Goal: Information Seeking & Learning: Learn about a topic

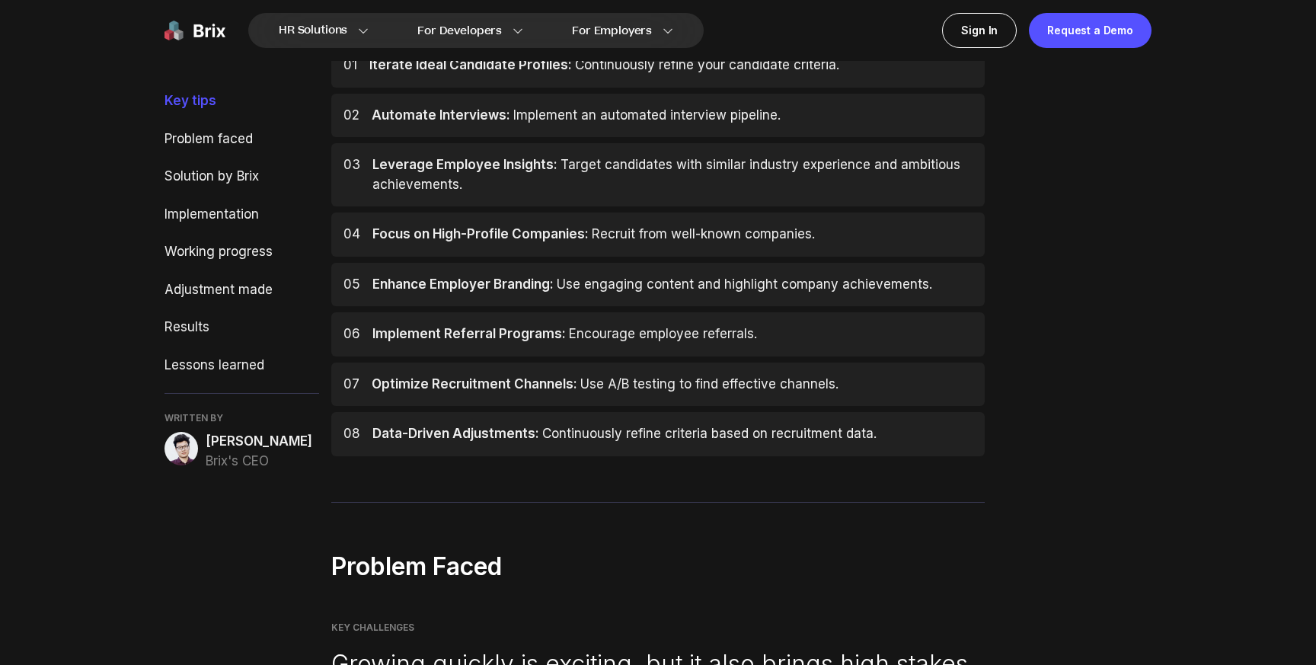
scroll to position [682, 0]
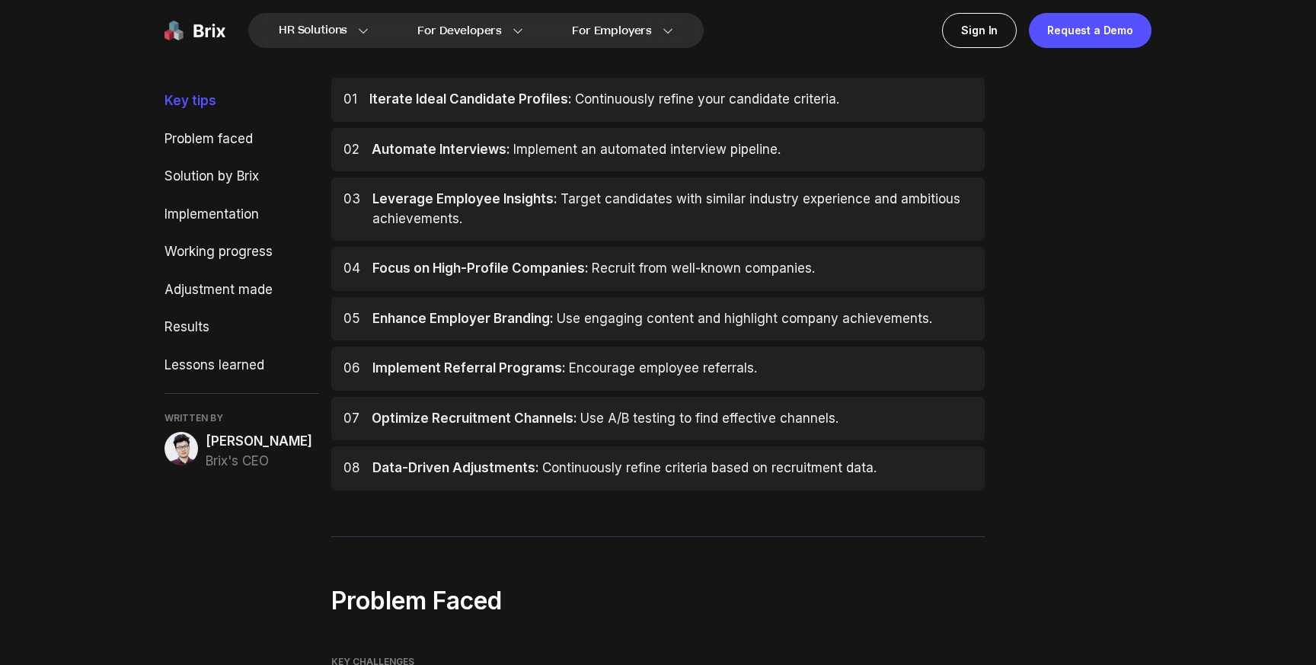
click at [497, 270] on span "Focus on High-Profile Companies:" at bounding box center [480, 268] width 216 height 15
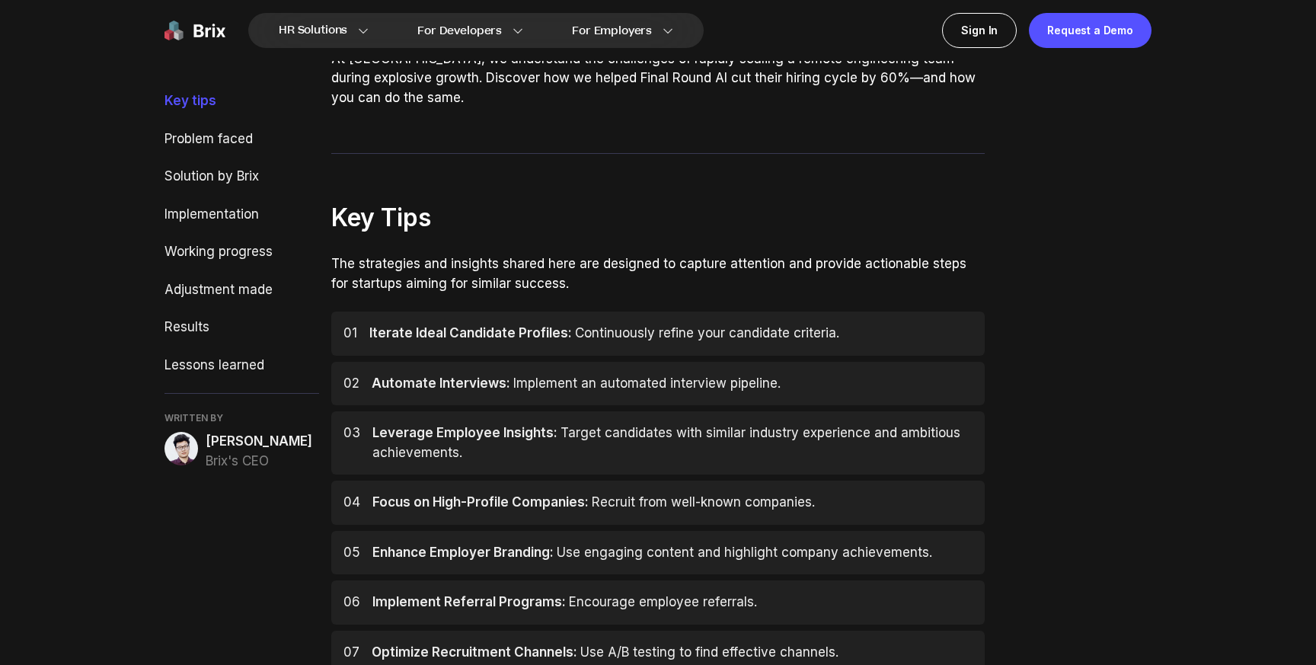
scroll to position [452, 0]
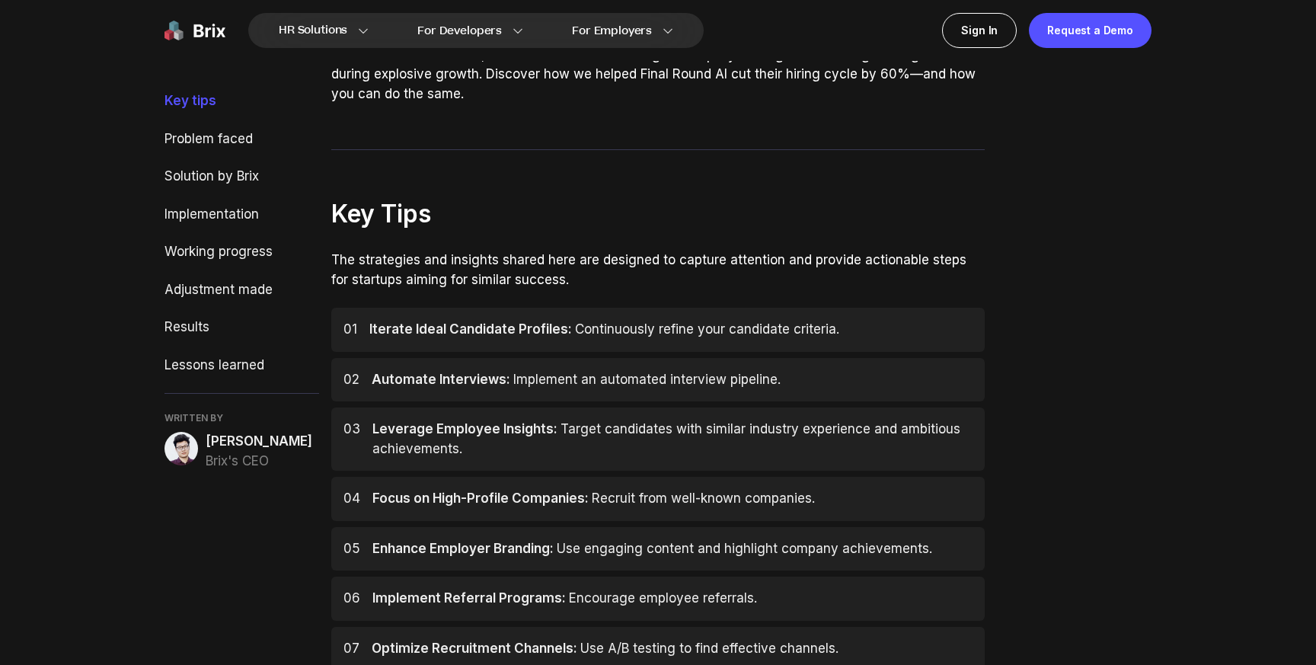
click at [411, 328] on span "Iterate Ideal Candidate Profiles:" at bounding box center [470, 328] width 203 height 15
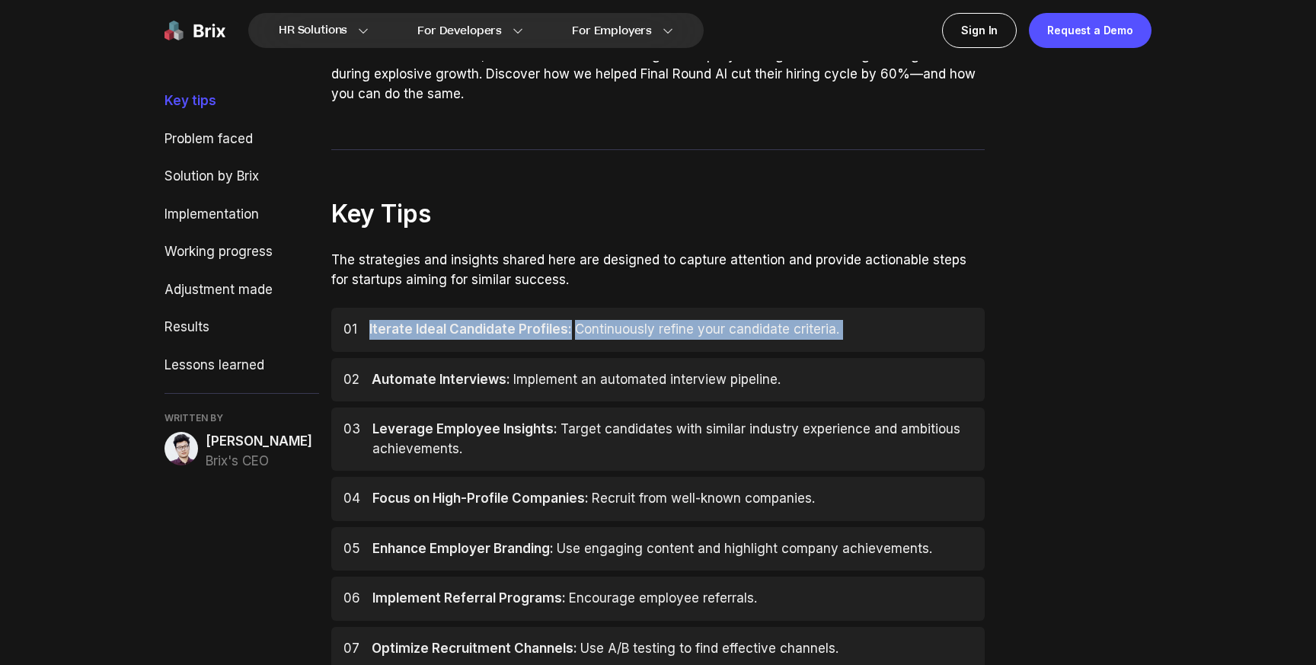
click at [411, 328] on span "Iterate Ideal Candidate Profiles:" at bounding box center [470, 328] width 203 height 15
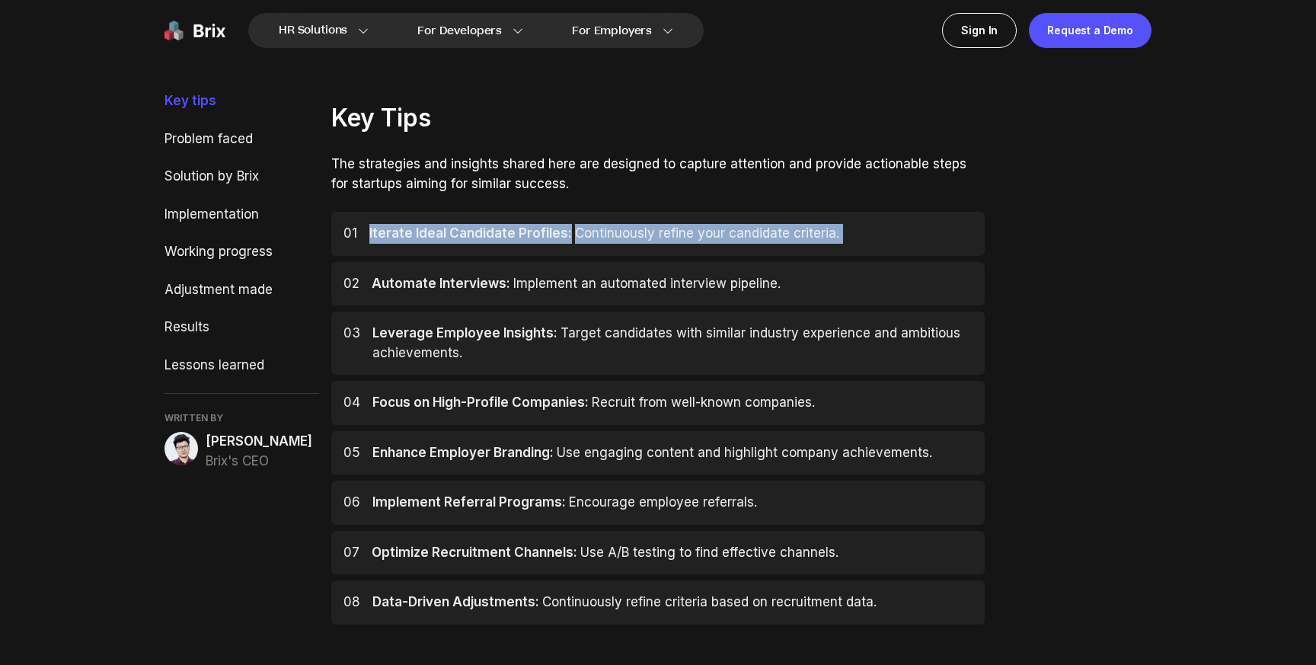
scroll to position [555, 0]
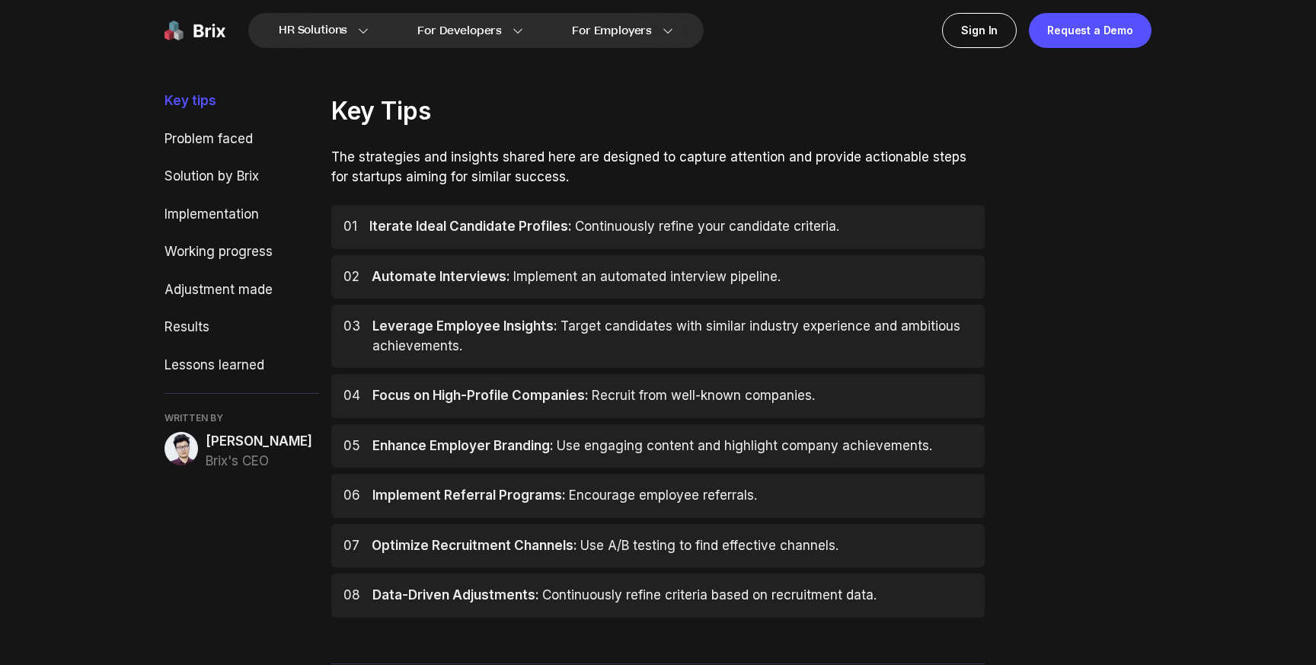
click at [465, 282] on span "Automate Interviews:" at bounding box center [441, 276] width 139 height 15
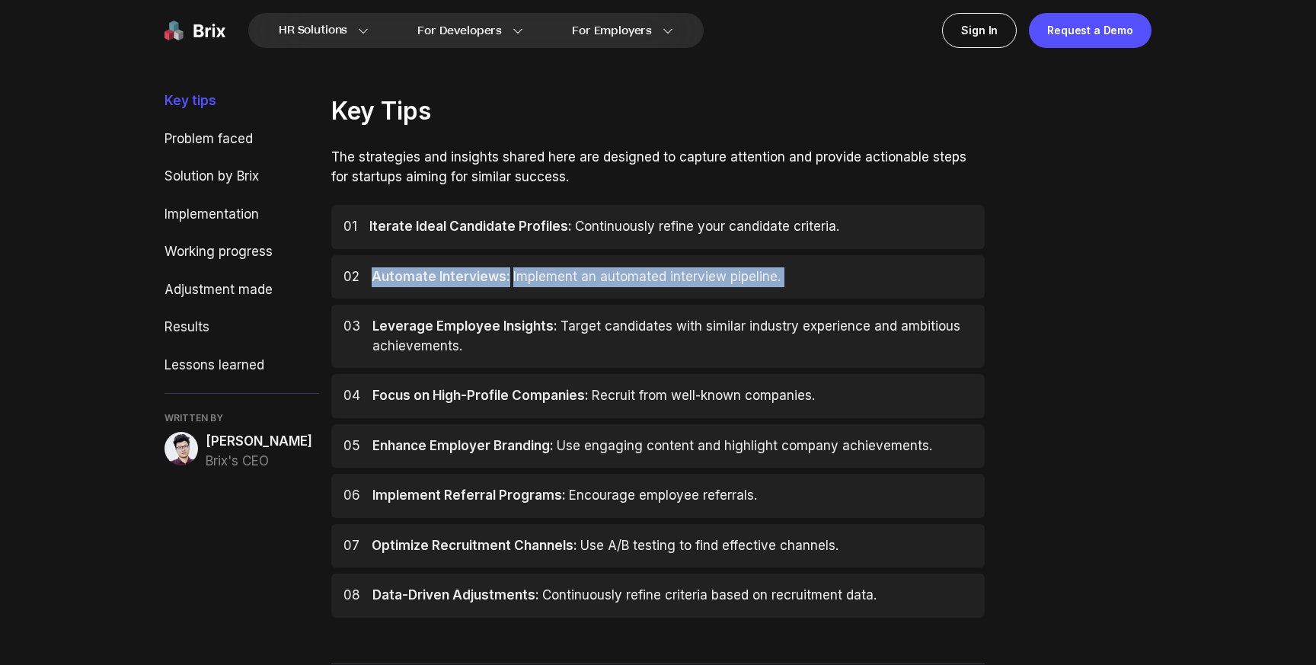
click at [465, 282] on span "Automate Interviews:" at bounding box center [441, 276] width 139 height 15
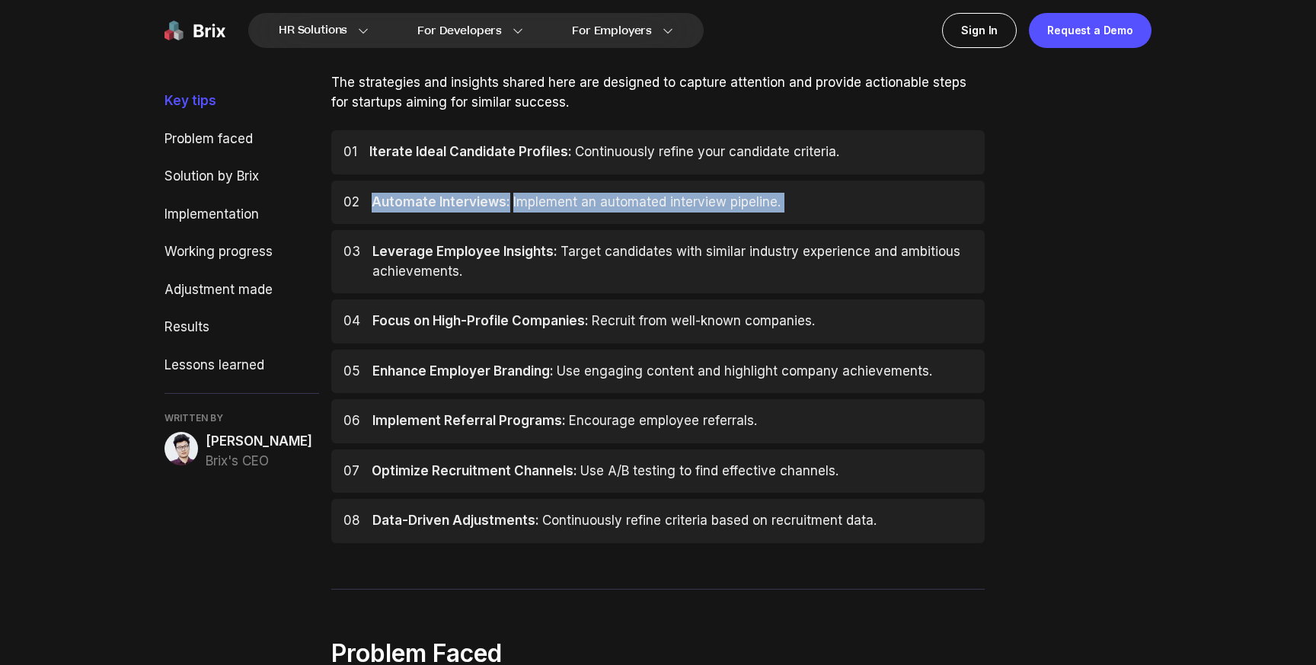
scroll to position [654, 0]
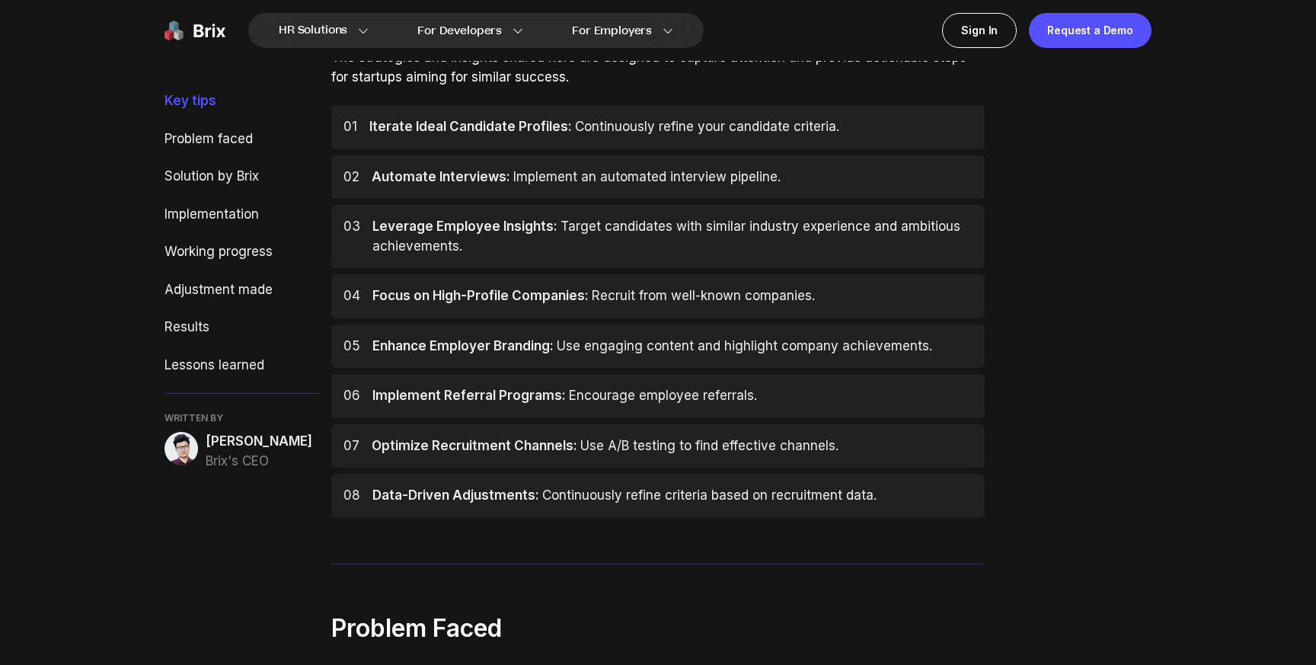
click at [409, 292] on span "Focus on High-Profile Companies:" at bounding box center [480, 295] width 216 height 15
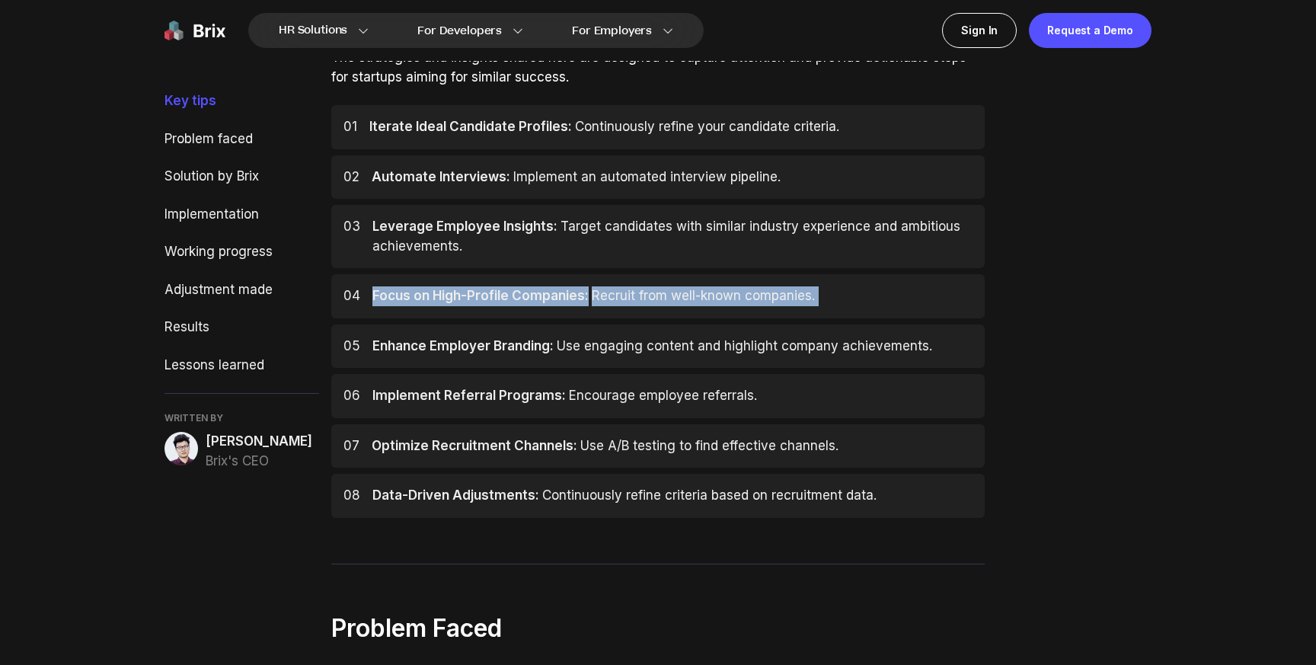
click at [409, 292] on span "Focus on High-Profile Companies:" at bounding box center [480, 295] width 216 height 15
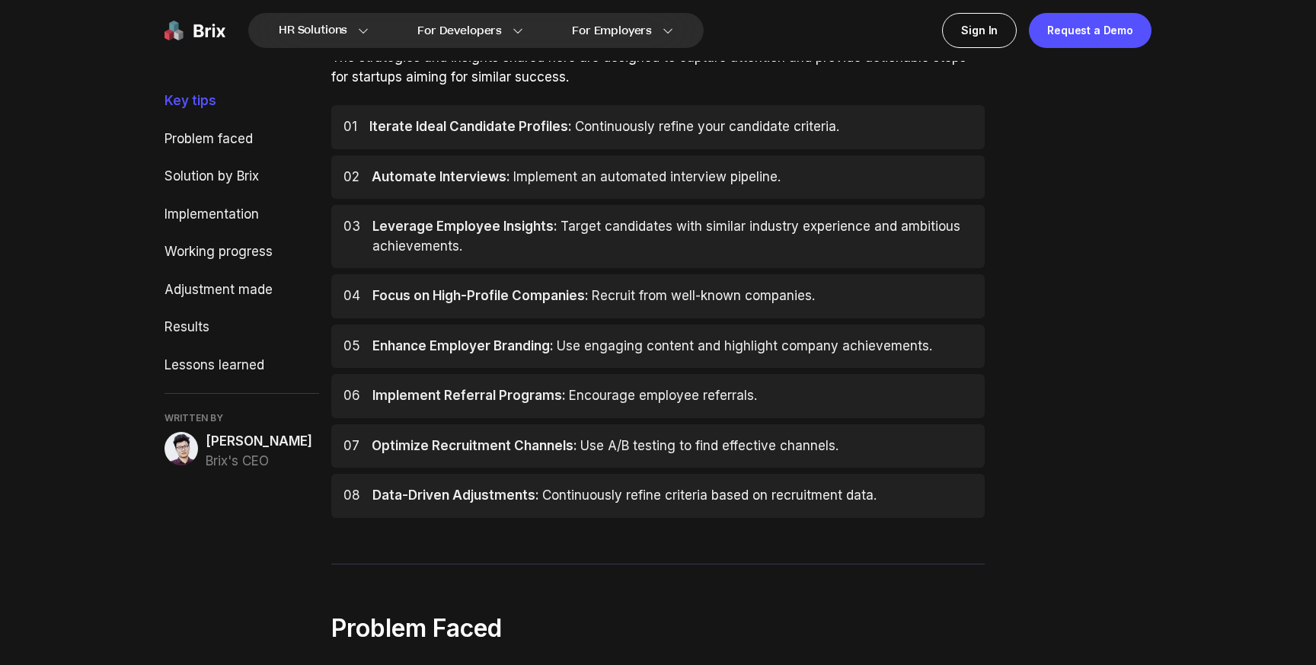
click at [432, 347] on span "Enhance Employer Branding:" at bounding box center [462, 345] width 181 height 15
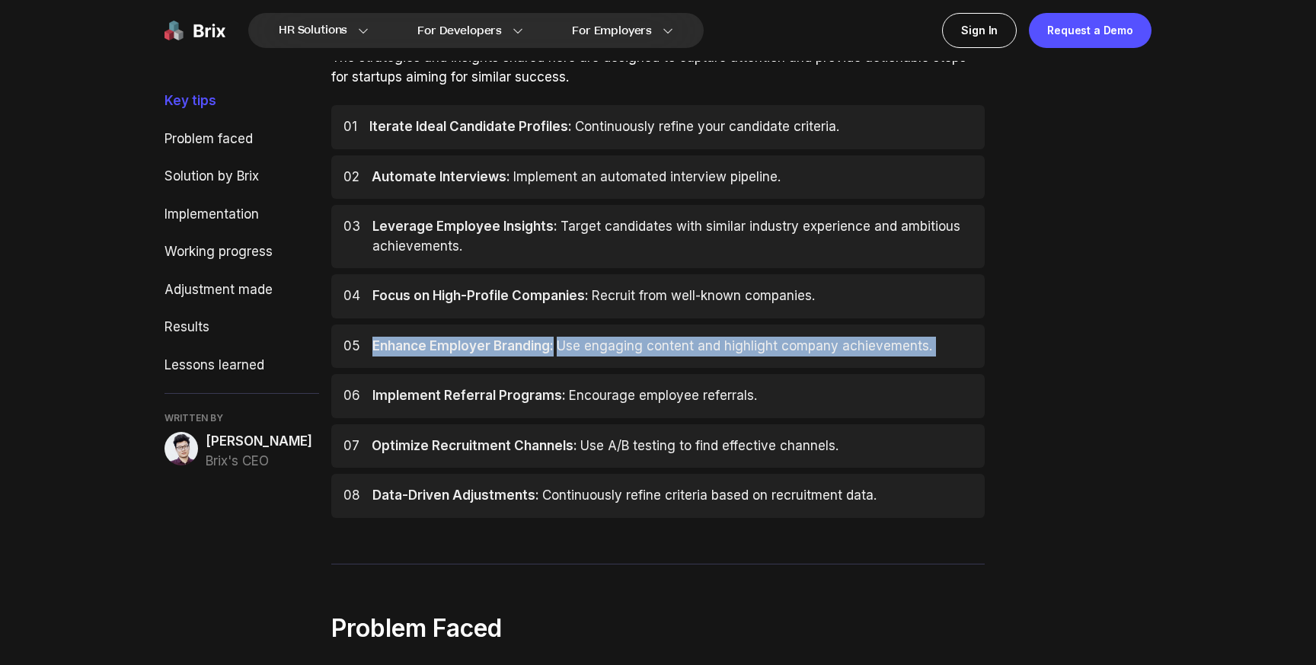
click at [432, 347] on span "Enhance Employer Branding:" at bounding box center [462, 345] width 181 height 15
click at [511, 345] on span "Enhance Employer Branding:" at bounding box center [462, 345] width 181 height 15
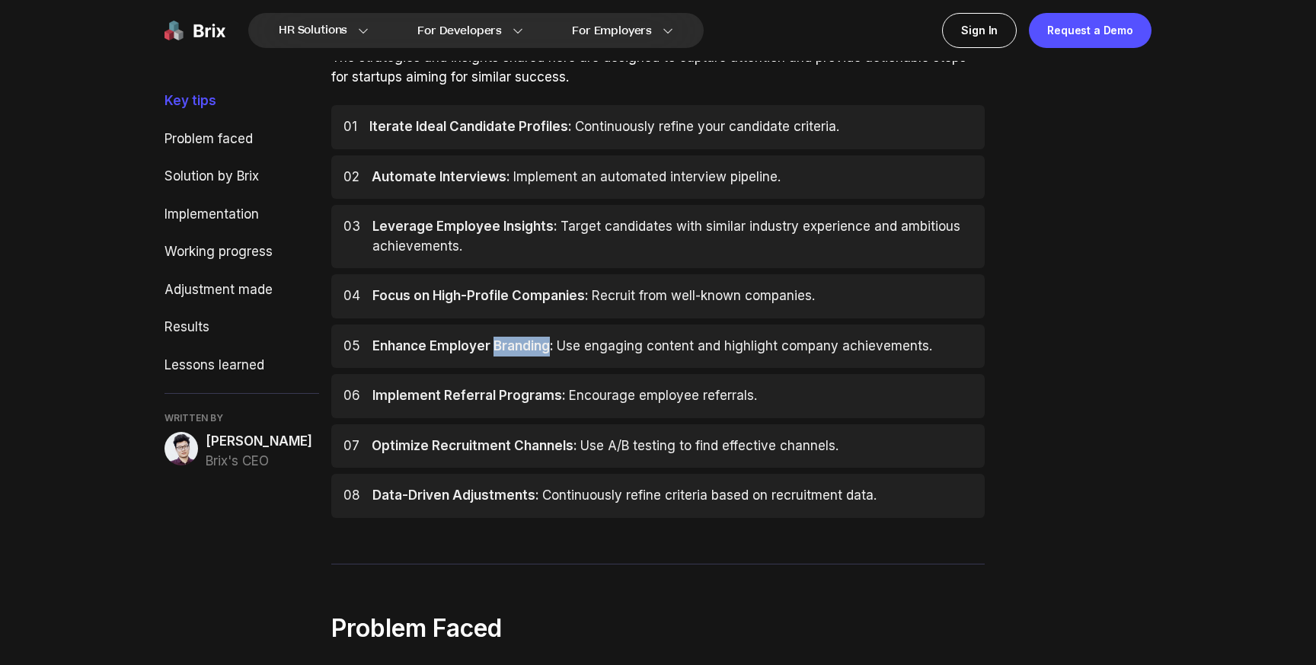
click at [511, 345] on span "Enhance Employer Branding:" at bounding box center [462, 345] width 181 height 15
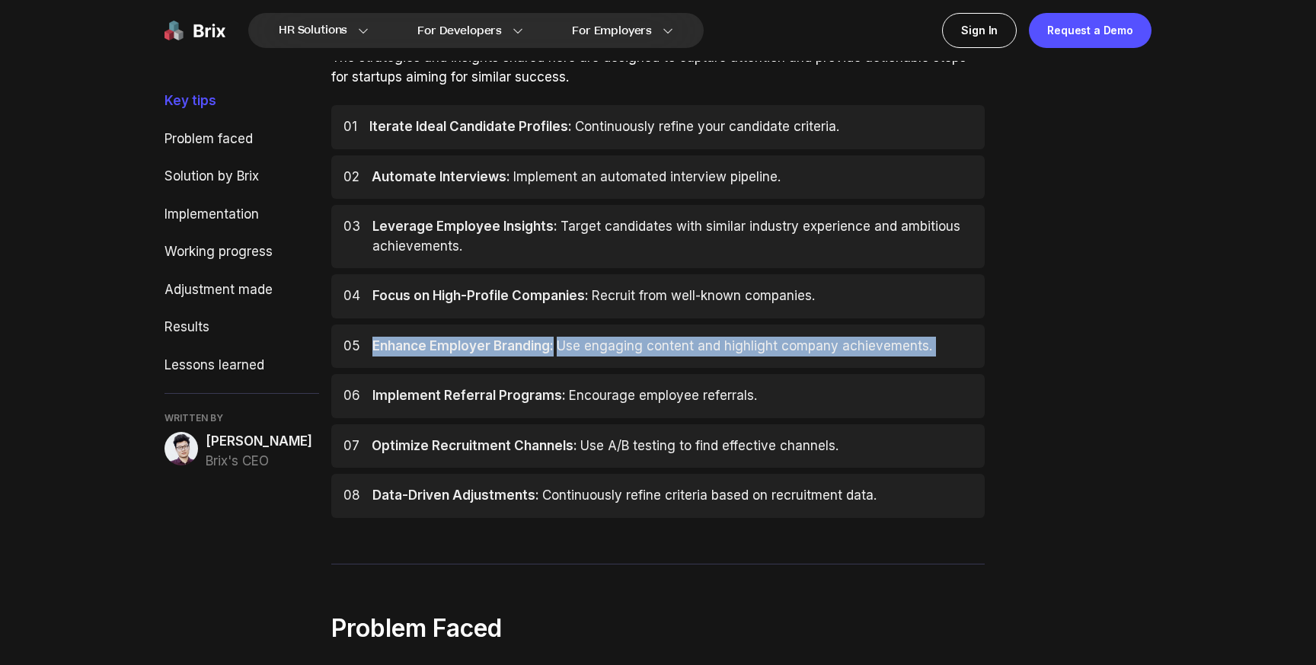
click at [511, 345] on span "Enhance Employer Branding:" at bounding box center [462, 345] width 181 height 15
click at [443, 347] on span "Enhance Employer Branding:" at bounding box center [462, 345] width 181 height 15
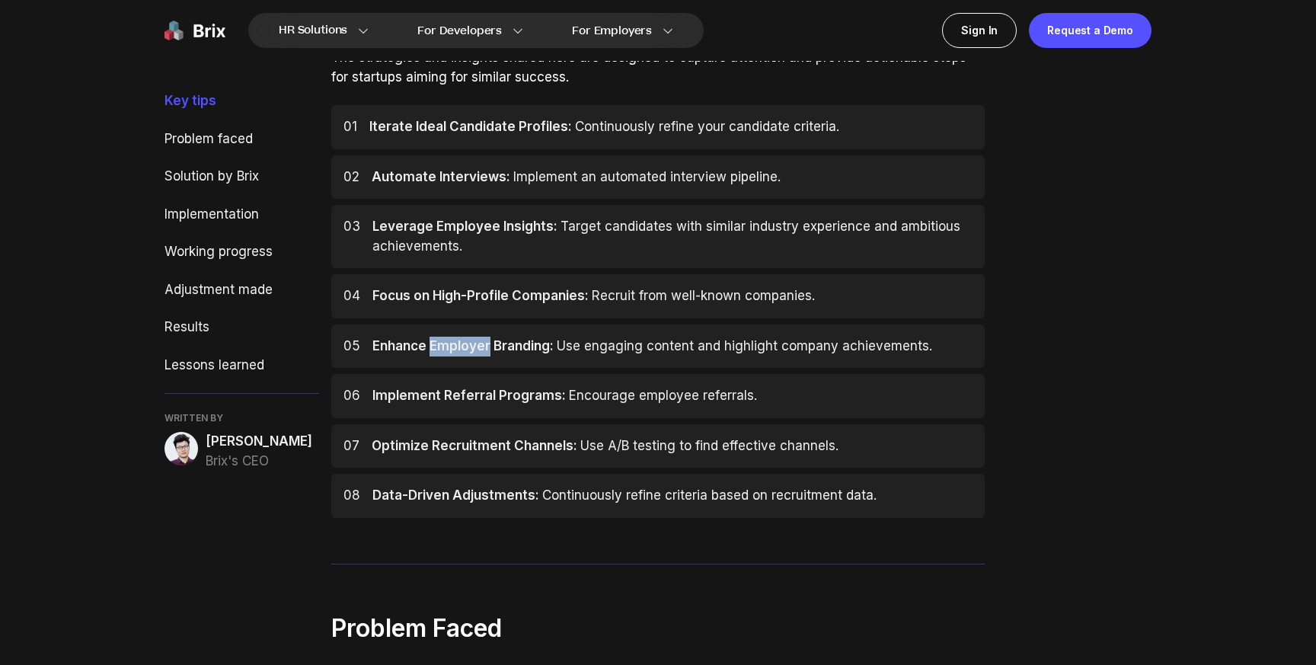
click at [443, 347] on span "Enhance Employer Branding:" at bounding box center [462, 345] width 181 height 15
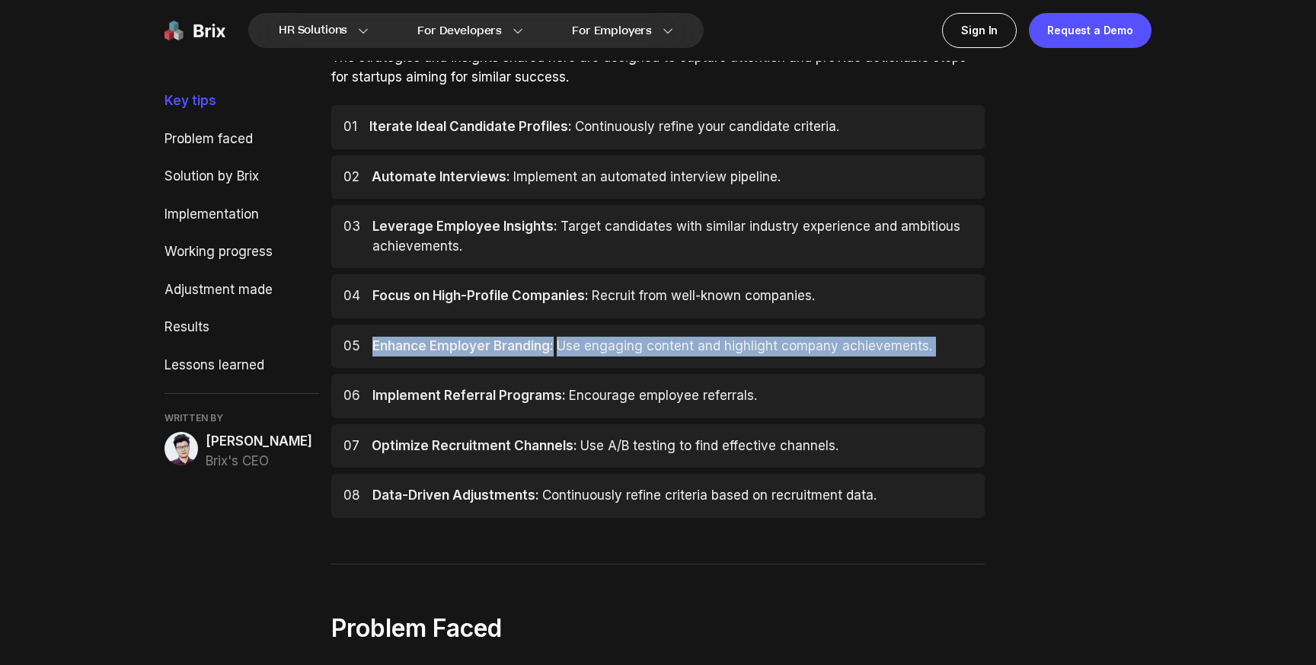
click at [443, 347] on span "Enhance Employer Branding:" at bounding box center [462, 345] width 181 height 15
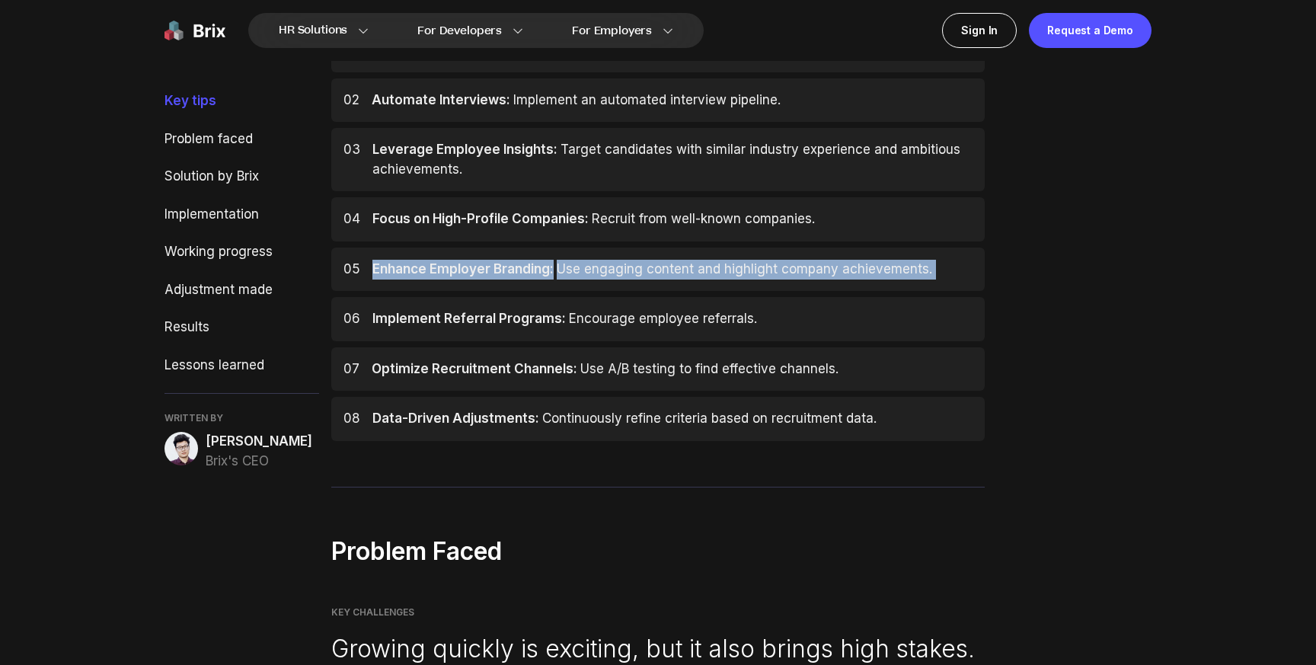
scroll to position [750, 0]
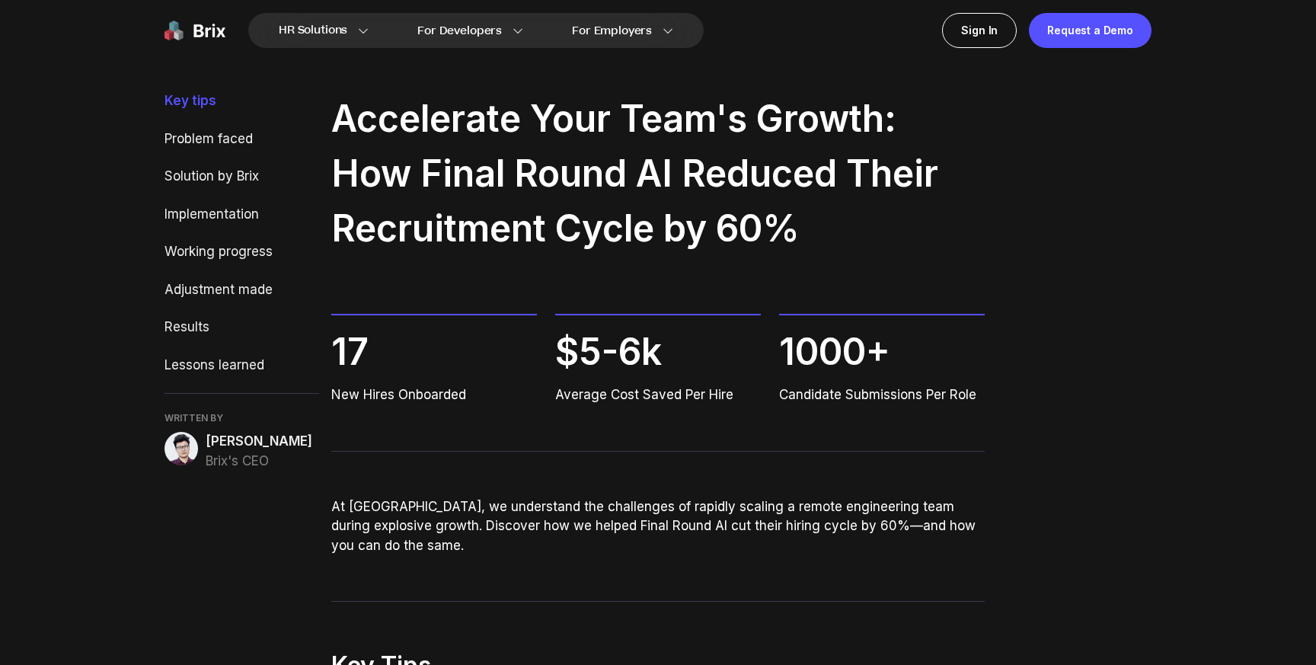
scroll to position [88, 0]
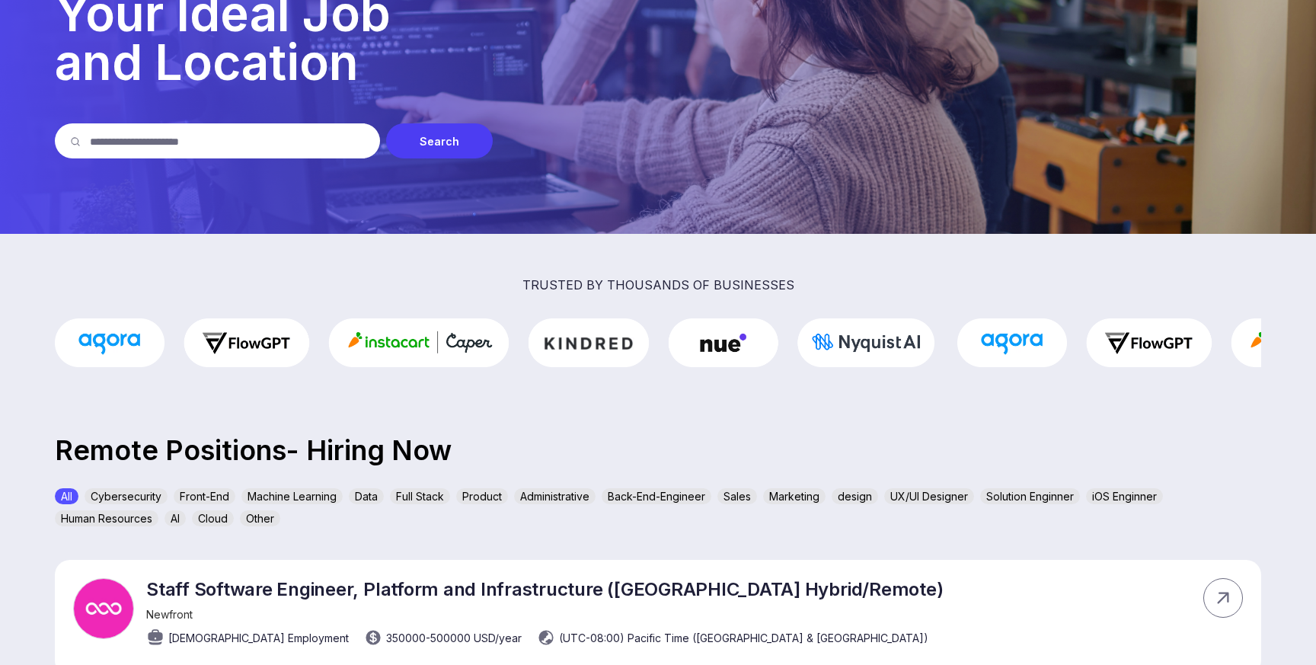
scroll to position [148, 0]
click at [278, 494] on div "Machine Learning" at bounding box center [291, 495] width 101 height 16
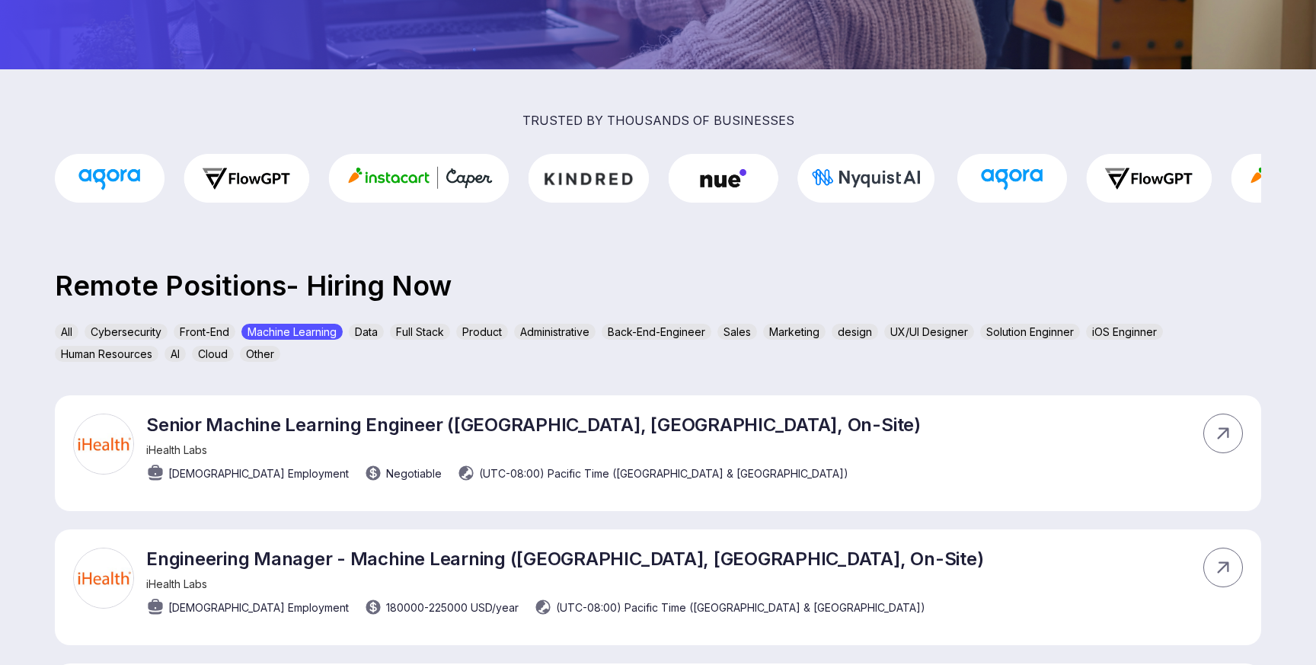
scroll to position [311, 0]
click at [139, 334] on div "Cybersecurity" at bounding box center [126, 332] width 83 height 16
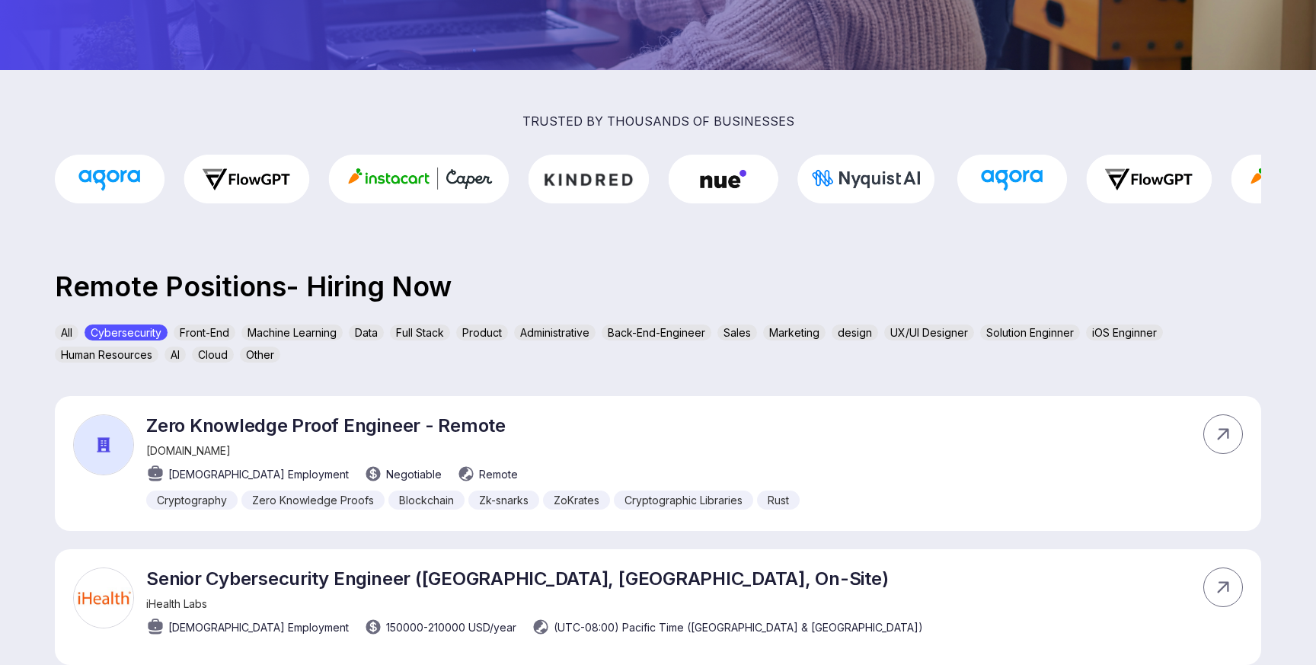
click at [178, 353] on div "AI" at bounding box center [175, 355] width 21 height 16
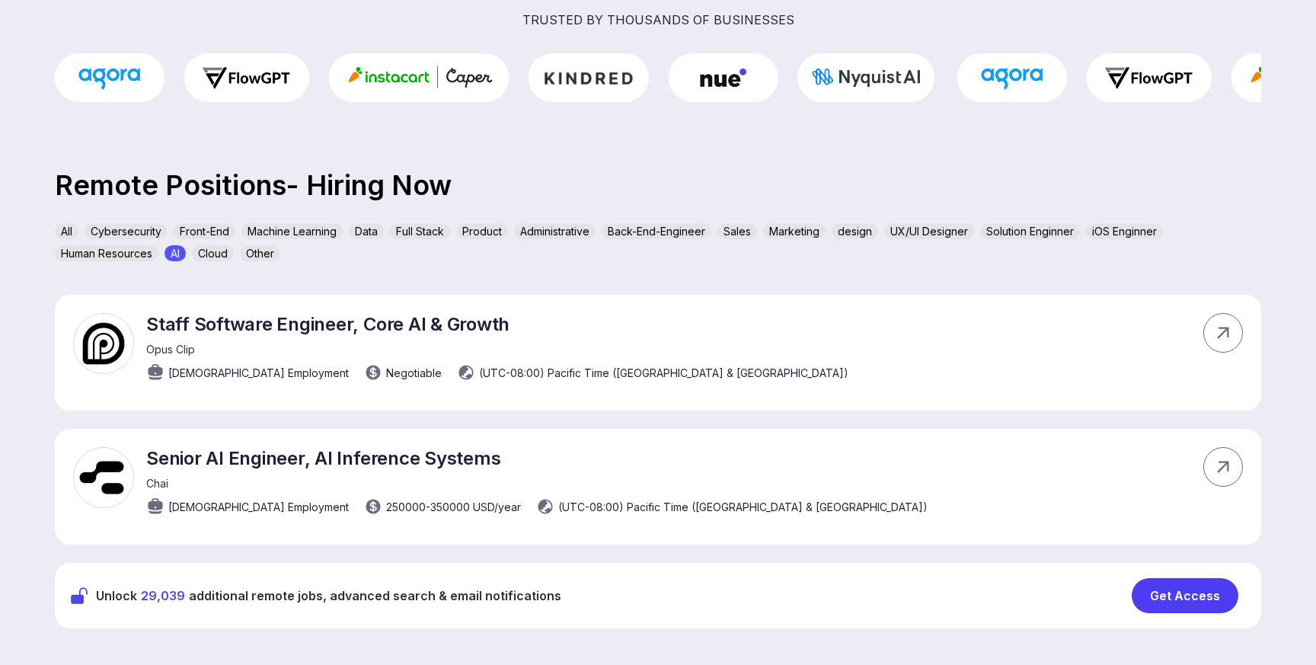
scroll to position [414, 0]
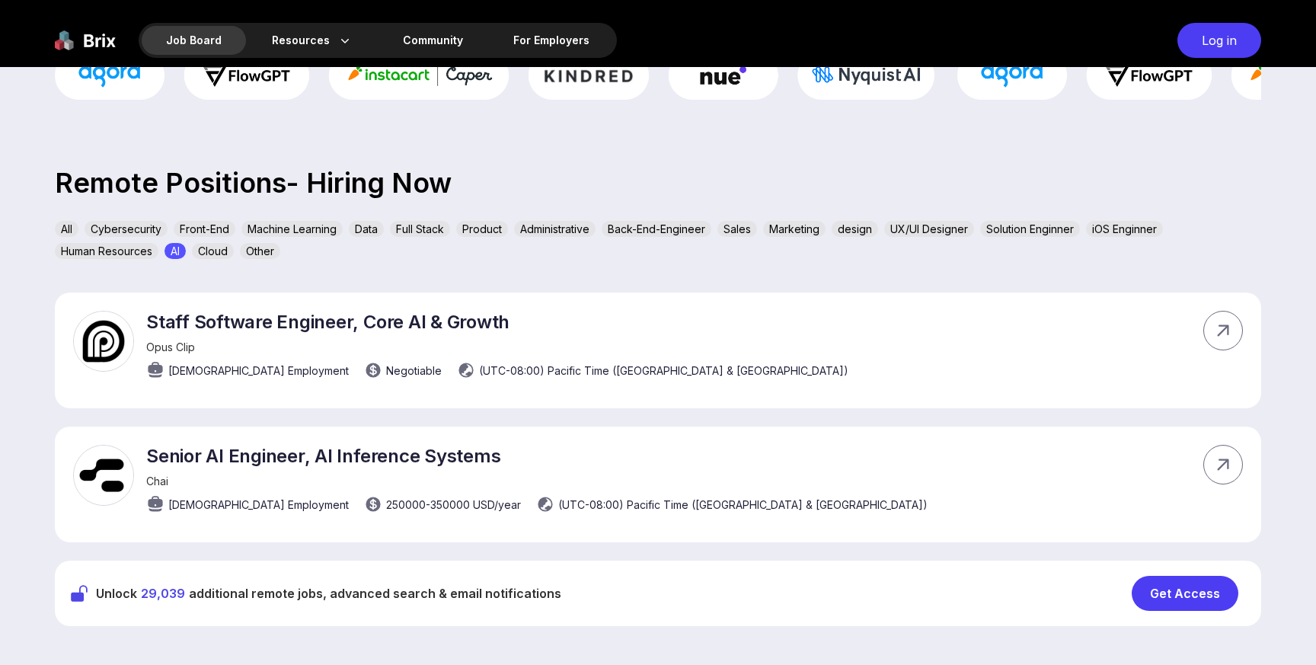
click at [208, 248] on div "Cloud" at bounding box center [213, 251] width 42 height 16
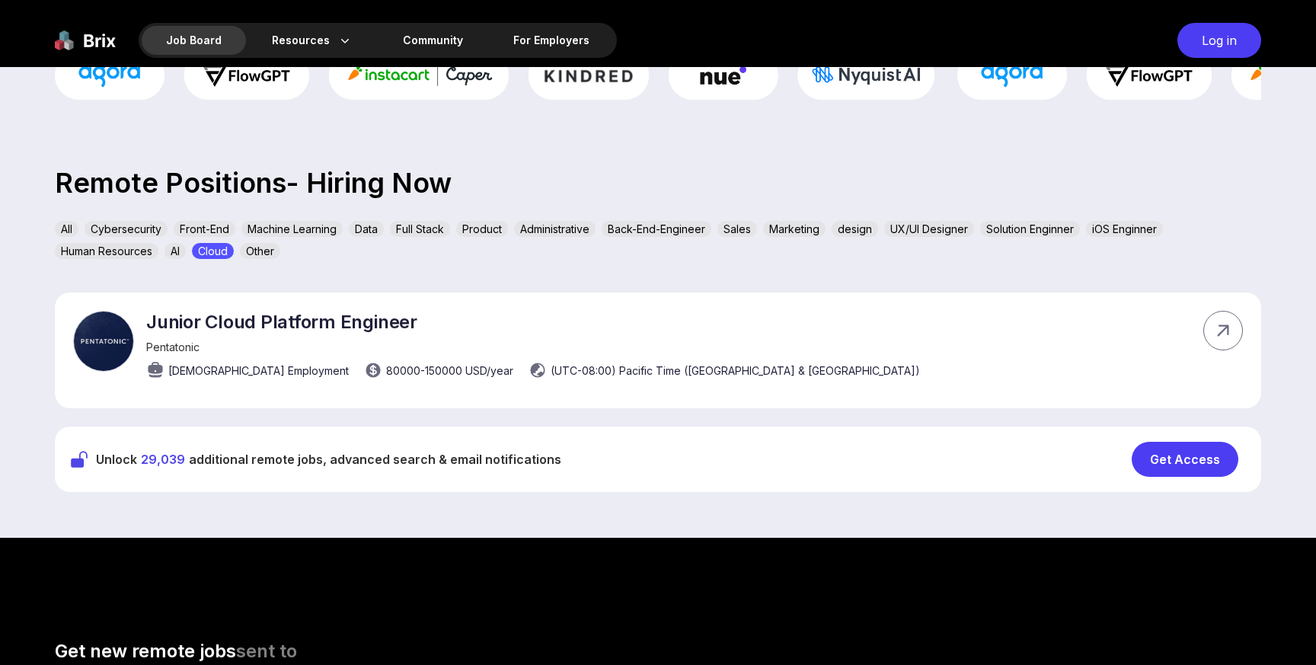
click at [262, 247] on div "Other" at bounding box center [260, 251] width 40 height 16
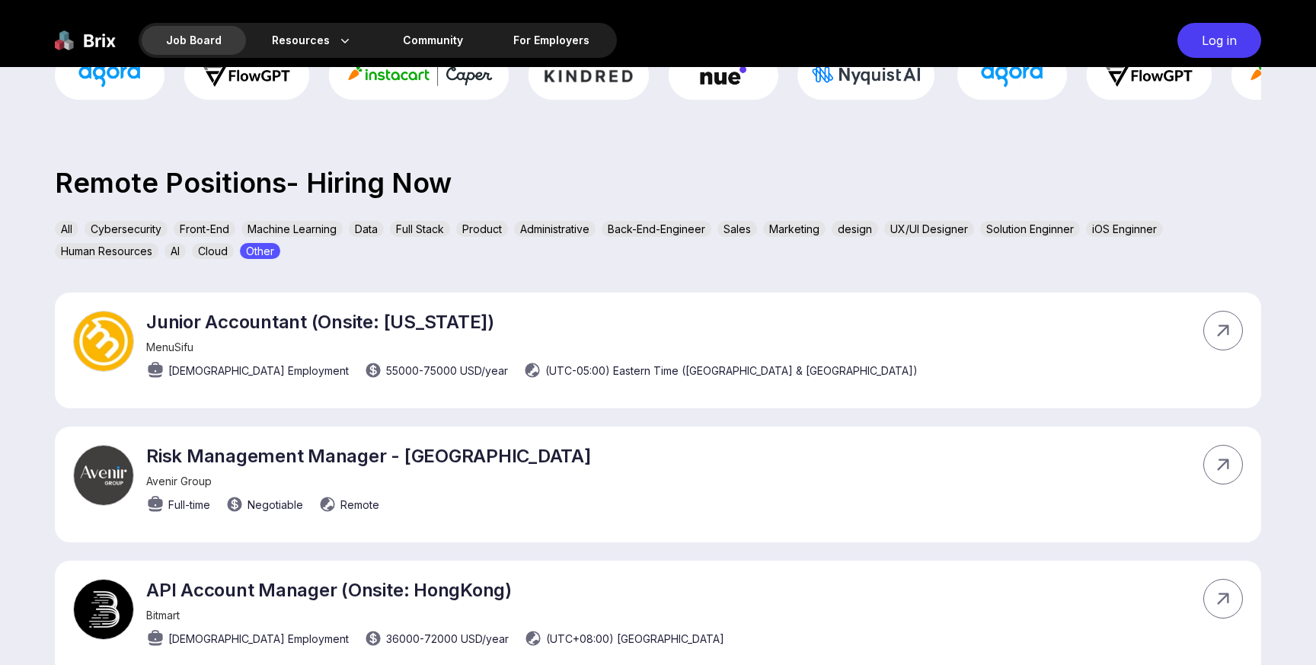
click at [122, 245] on div "Human Resources" at bounding box center [107, 251] width 104 height 16
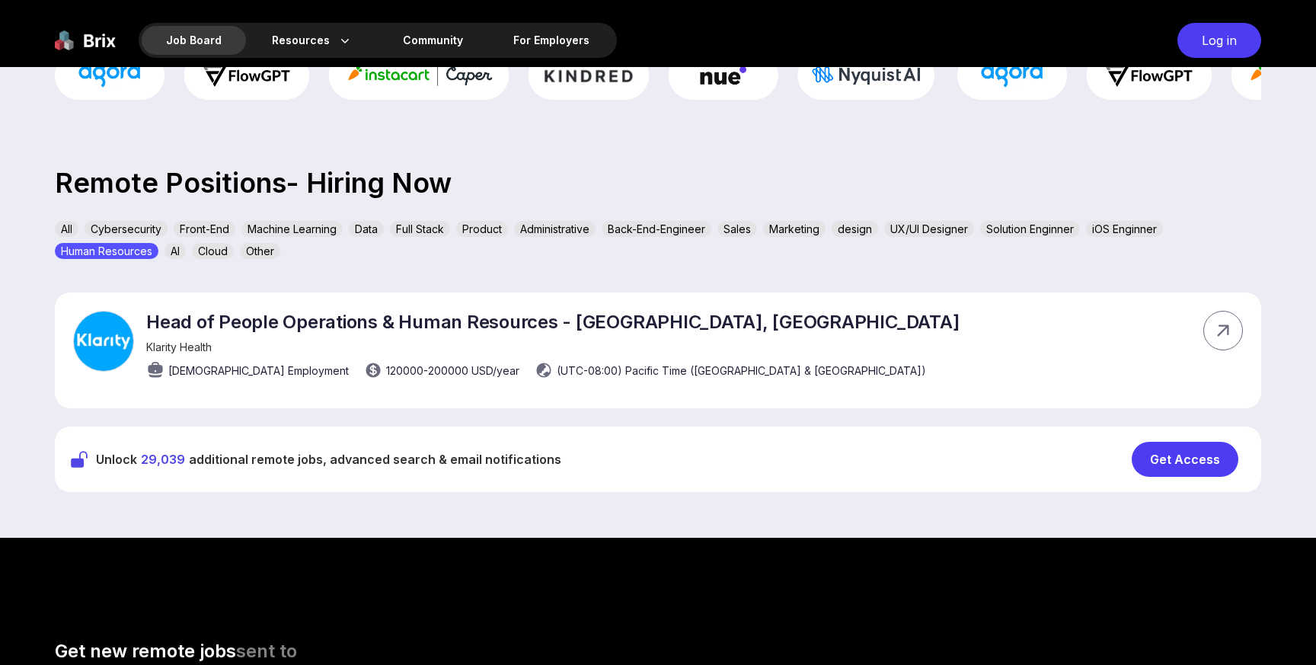
click at [612, 228] on div "Back-End-Engineer" at bounding box center [657, 229] width 110 height 16
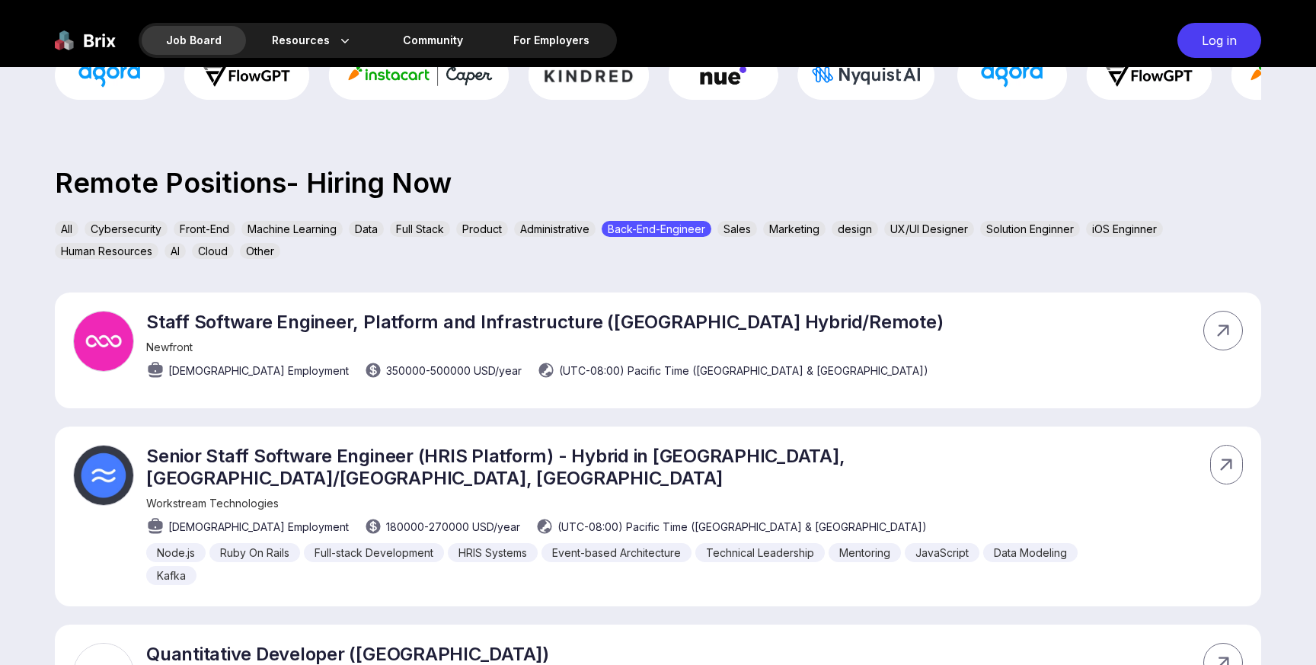
click at [561, 225] on div "Administrative" at bounding box center [555, 229] width 82 height 16
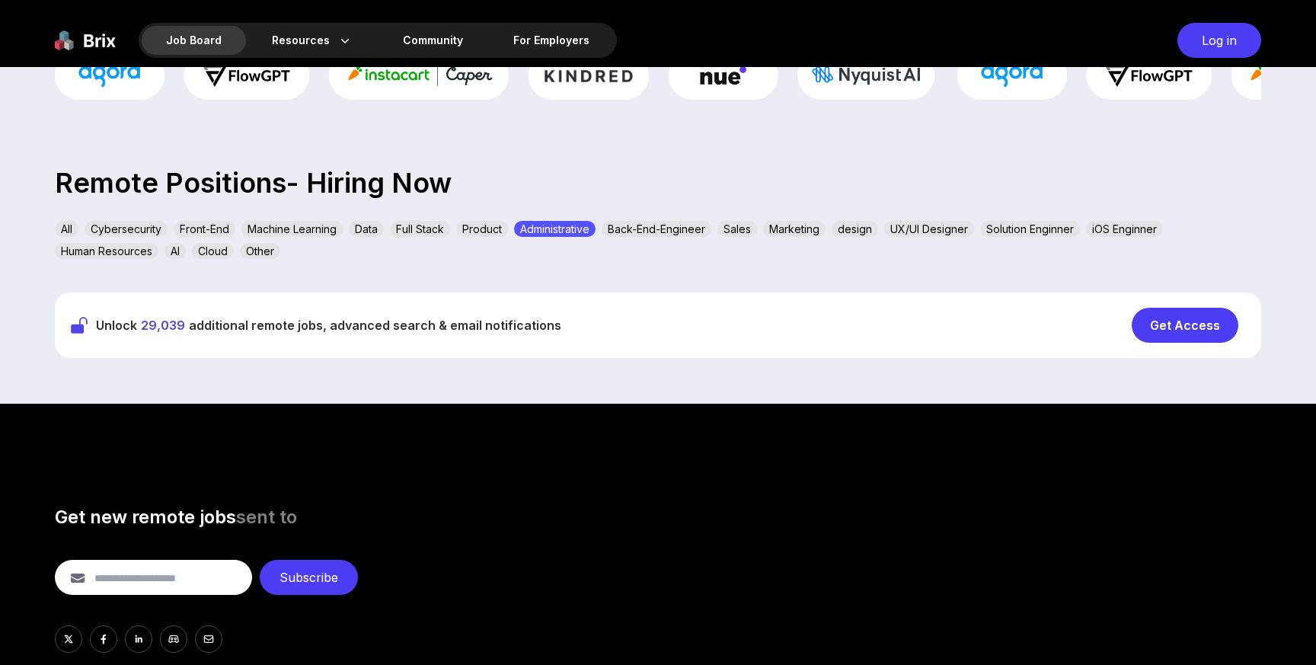
click at [742, 229] on div "Sales" at bounding box center [738, 229] width 40 height 16
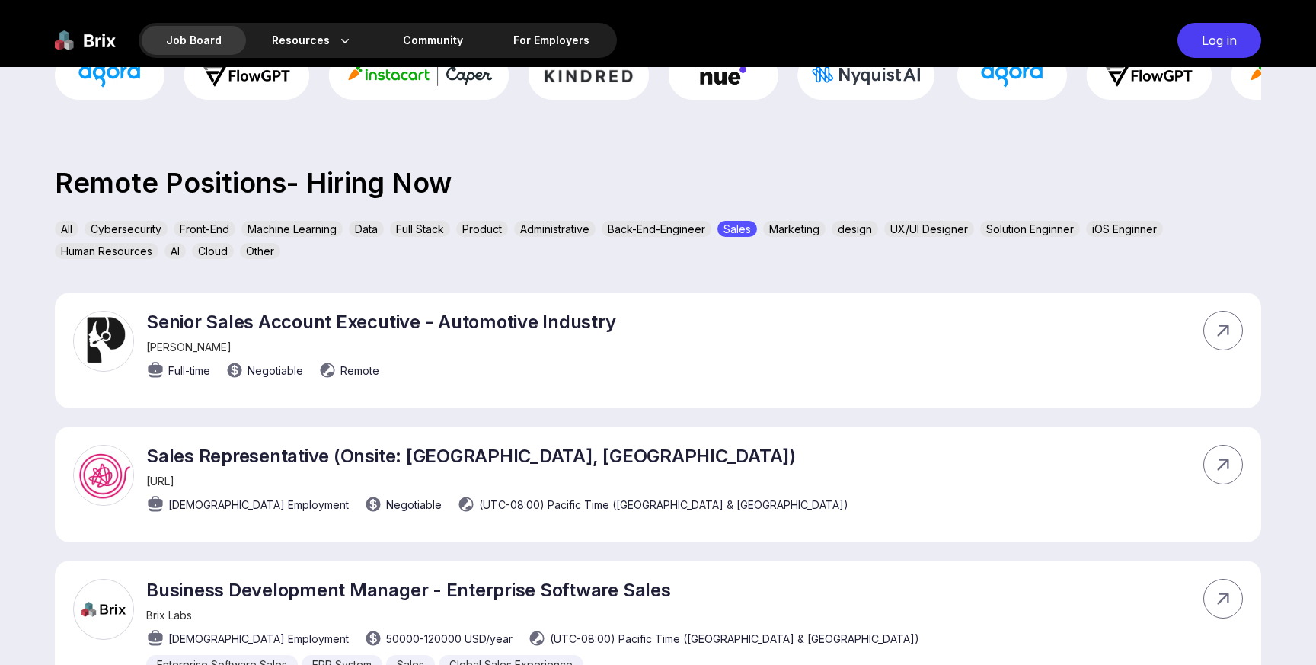
click at [799, 229] on div "Marketing" at bounding box center [794, 229] width 62 height 16
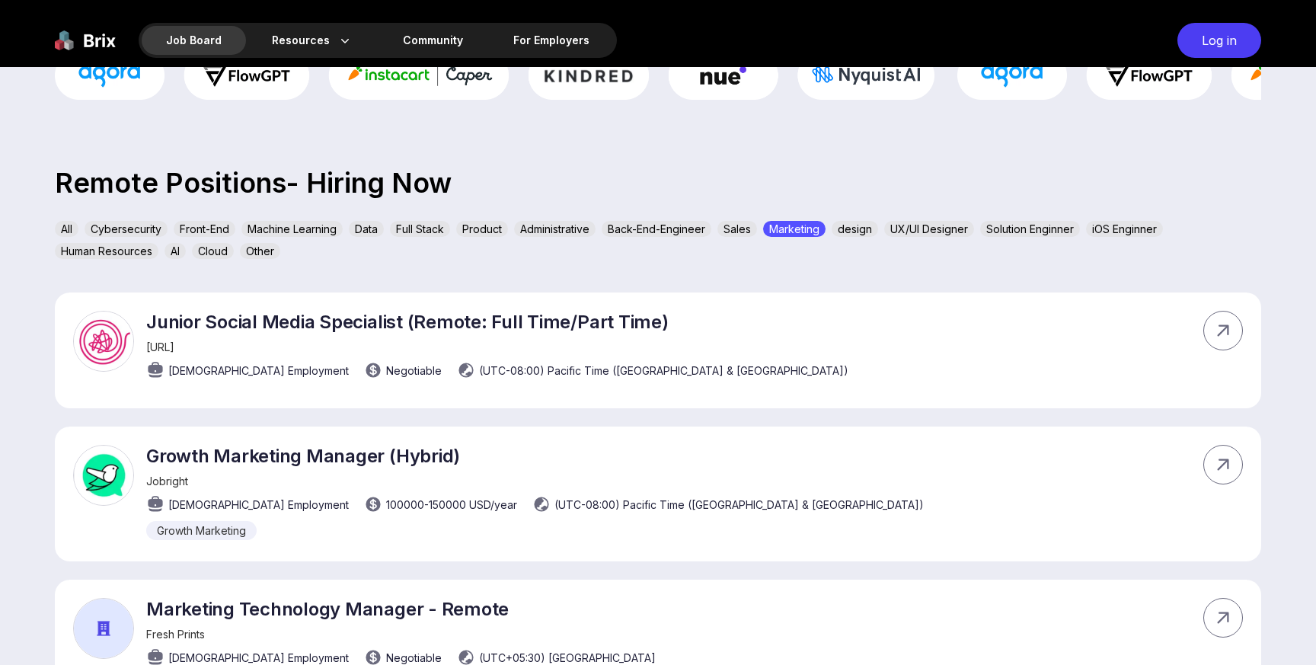
click at [878, 225] on div "design" at bounding box center [855, 229] width 46 height 16
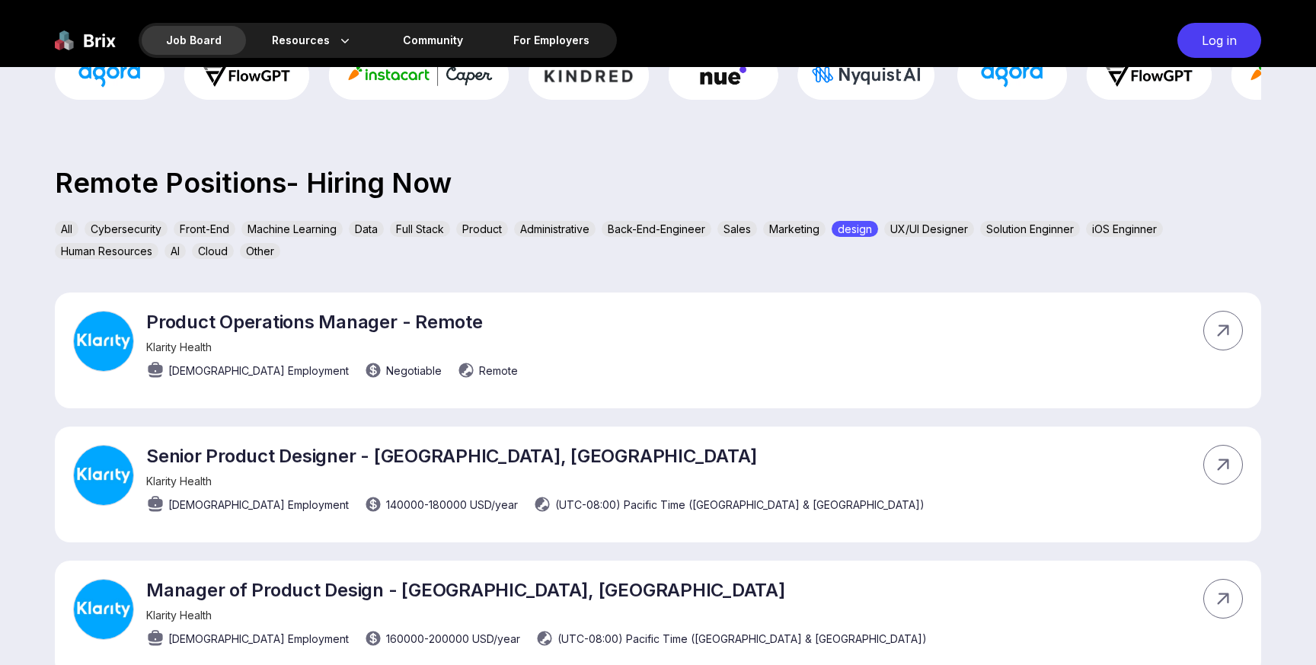
click at [818, 226] on div "Marketing" at bounding box center [794, 229] width 62 height 16
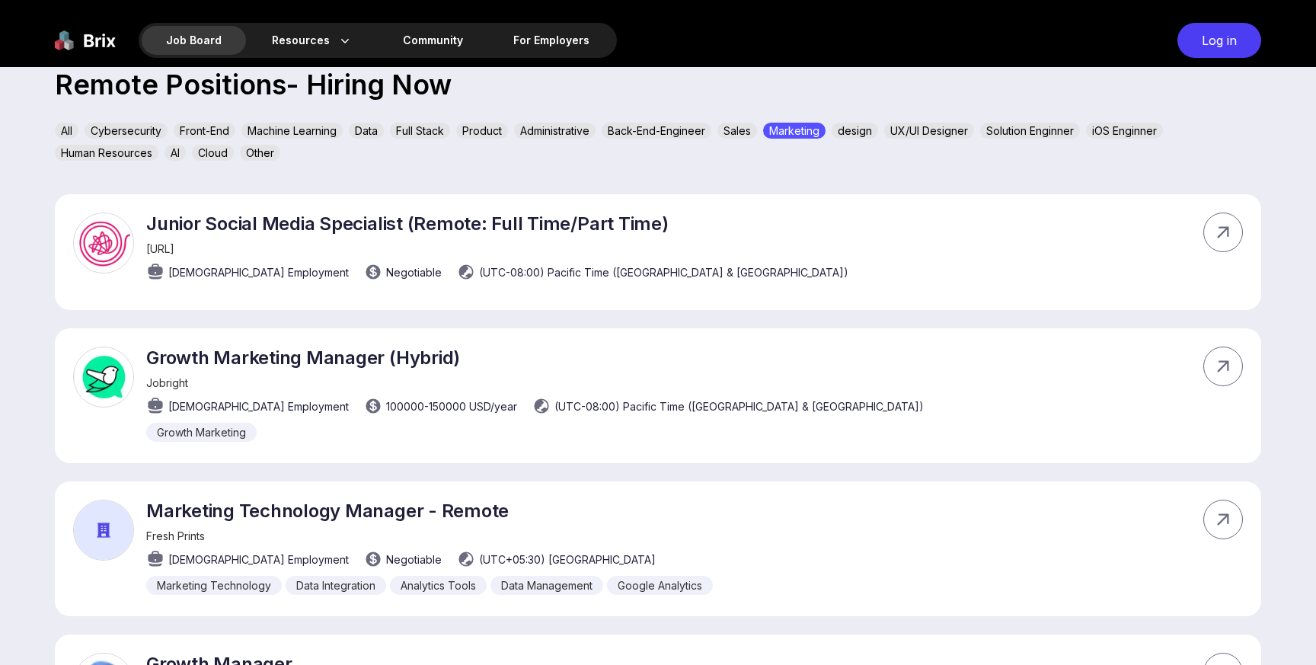
scroll to position [516, 0]
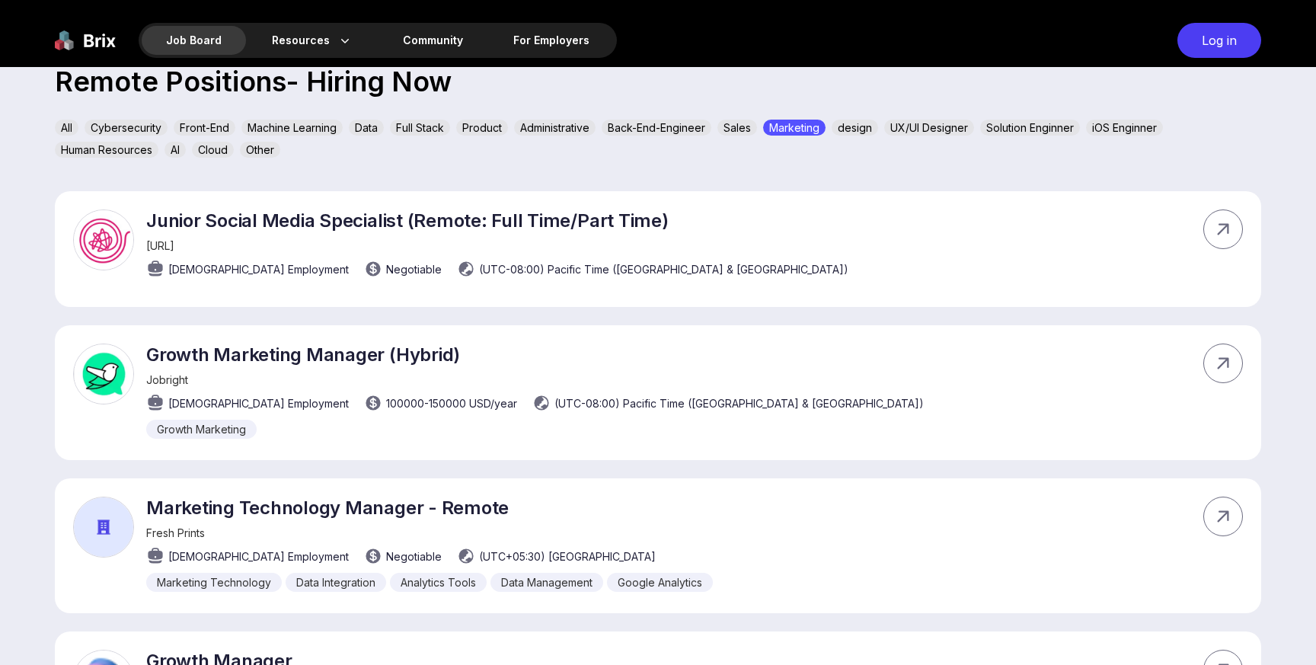
click at [944, 136] on div "All Cybersecurity Front-End Machine Learning Data Full Stack Product Administra…" at bounding box center [658, 142] width 1207 height 44
click at [964, 130] on div "UX/UI Designer" at bounding box center [929, 128] width 90 height 16
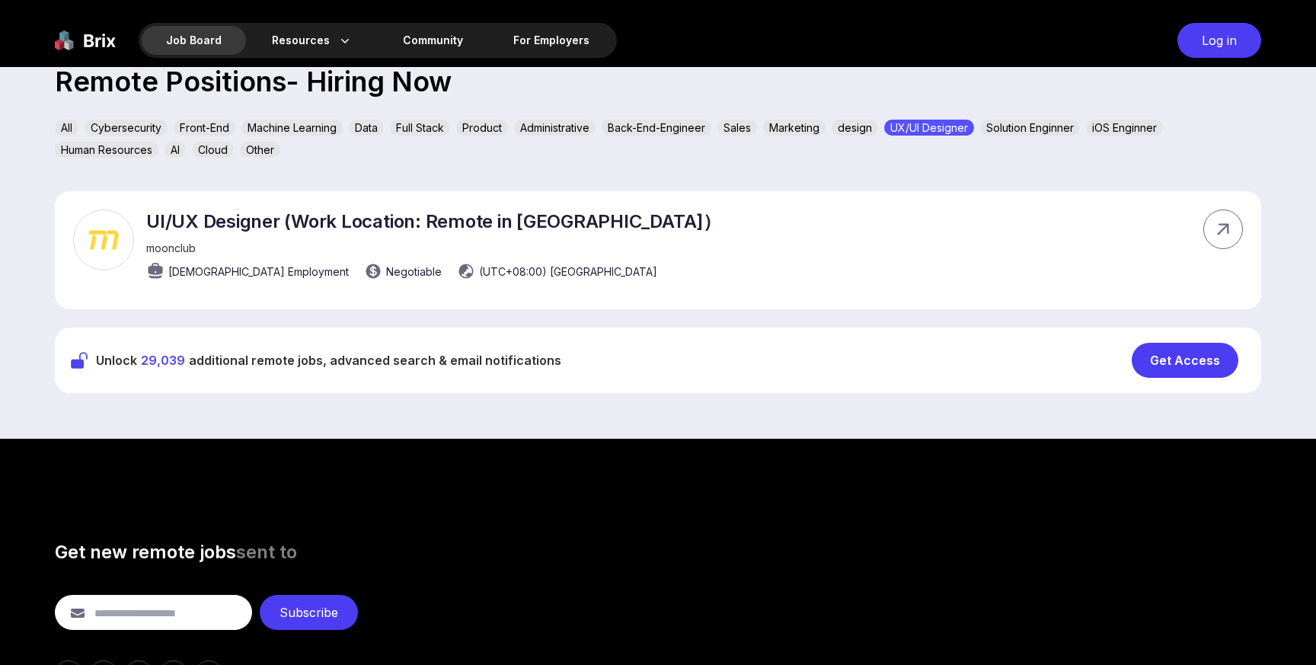
click at [1024, 130] on div "Solution Enginner" at bounding box center [1030, 128] width 100 height 16
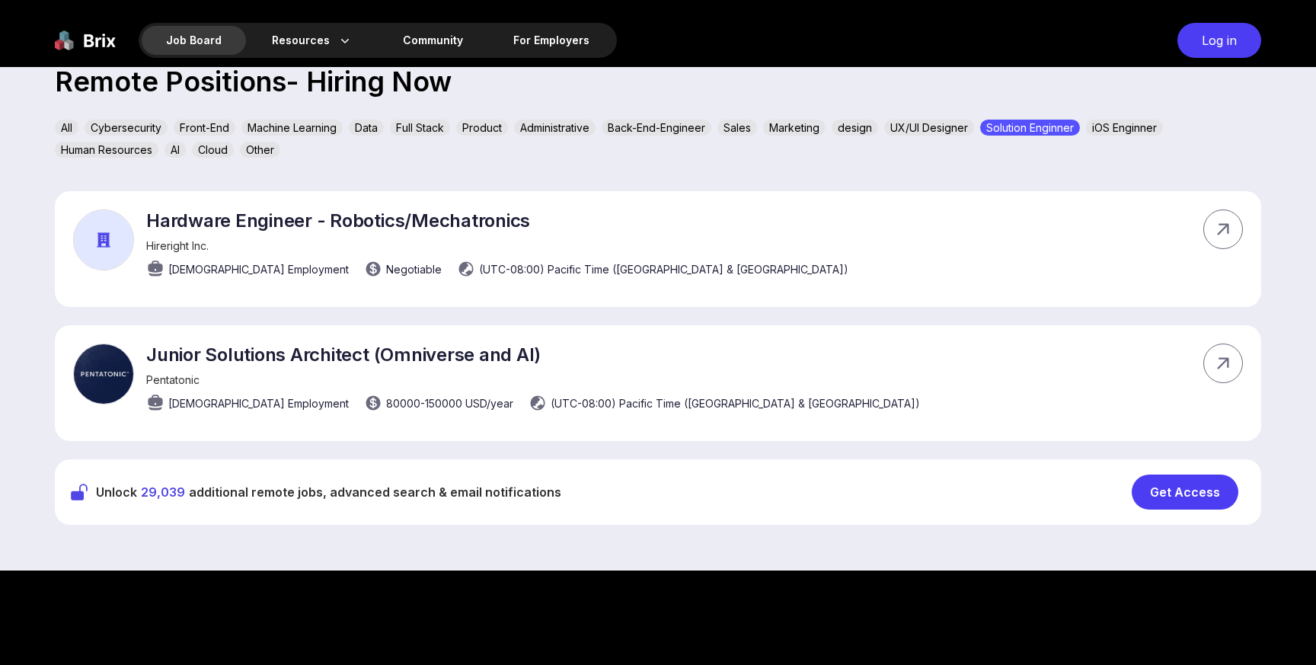
click at [1117, 136] on div "All Cybersecurity Front-End Machine Learning Data Full Stack Product Administra…" at bounding box center [658, 142] width 1207 height 44
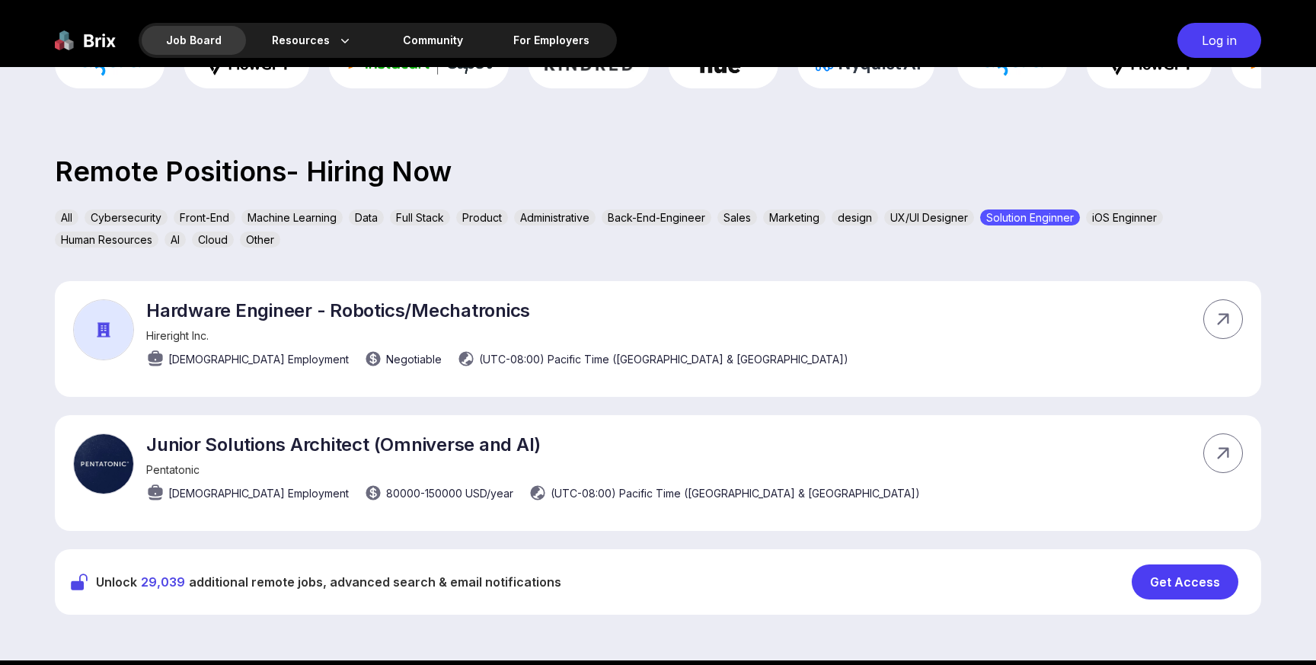
scroll to position [385, 0]
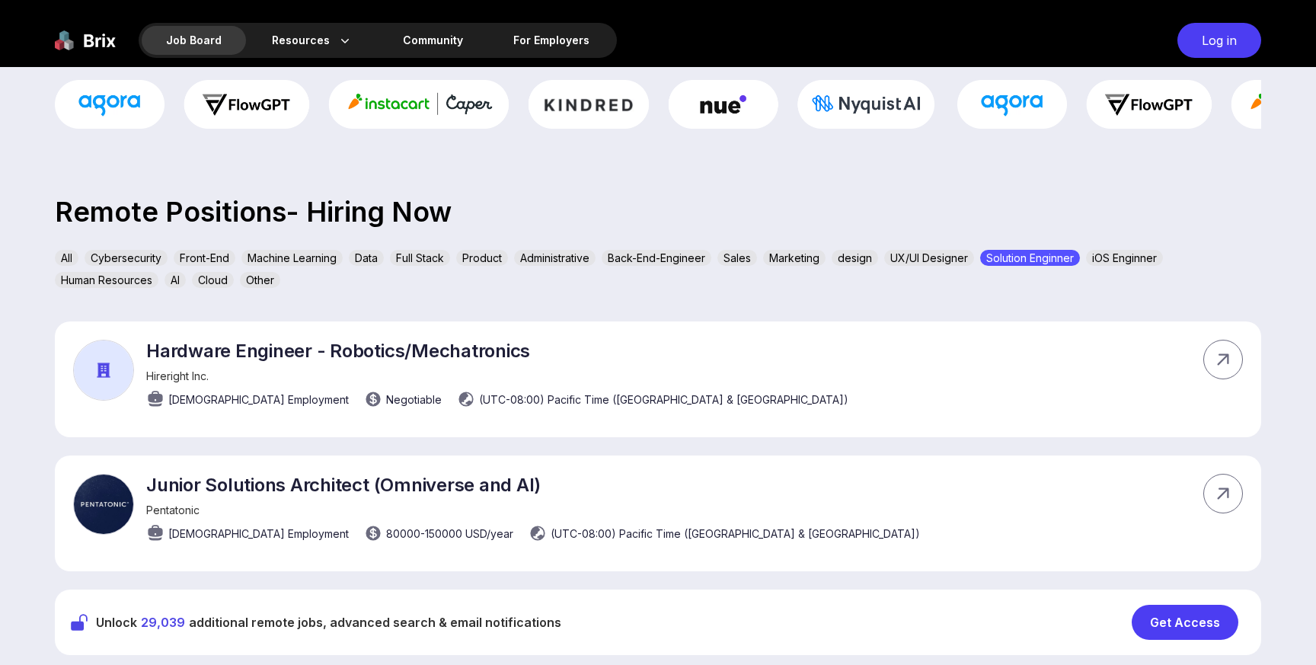
click at [145, 263] on div "Cybersecurity" at bounding box center [126, 258] width 83 height 16
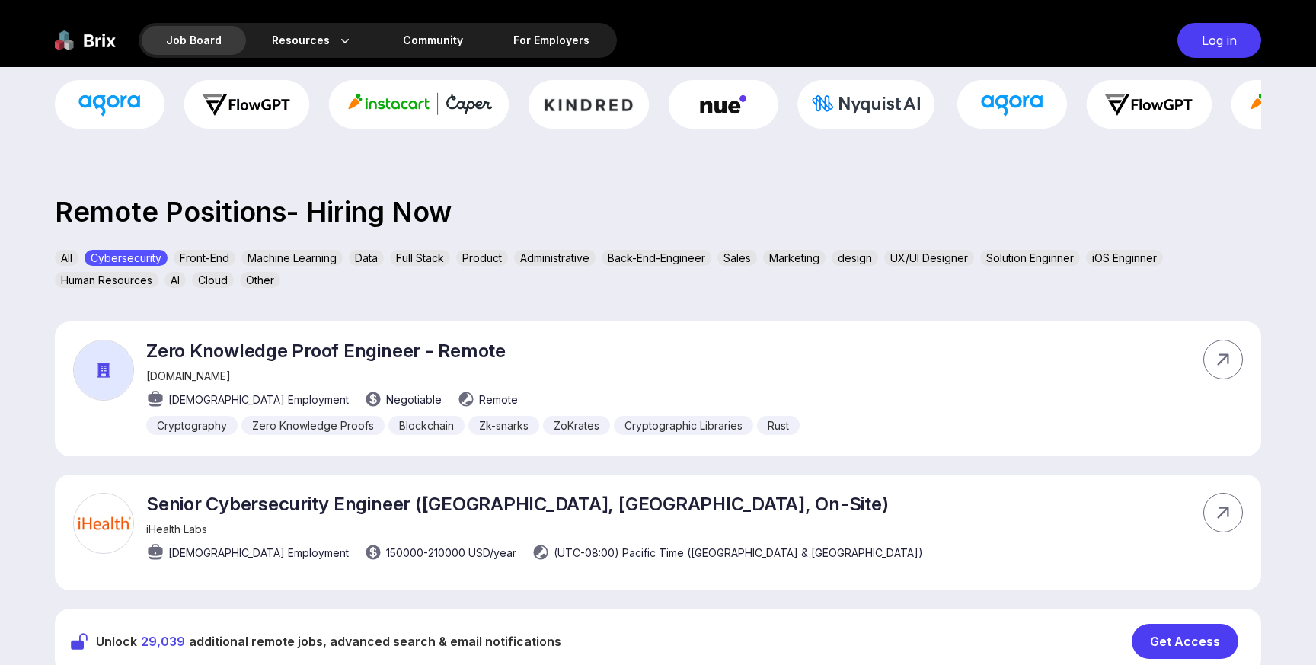
click at [197, 262] on div "Front-End" at bounding box center [205, 258] width 62 height 16
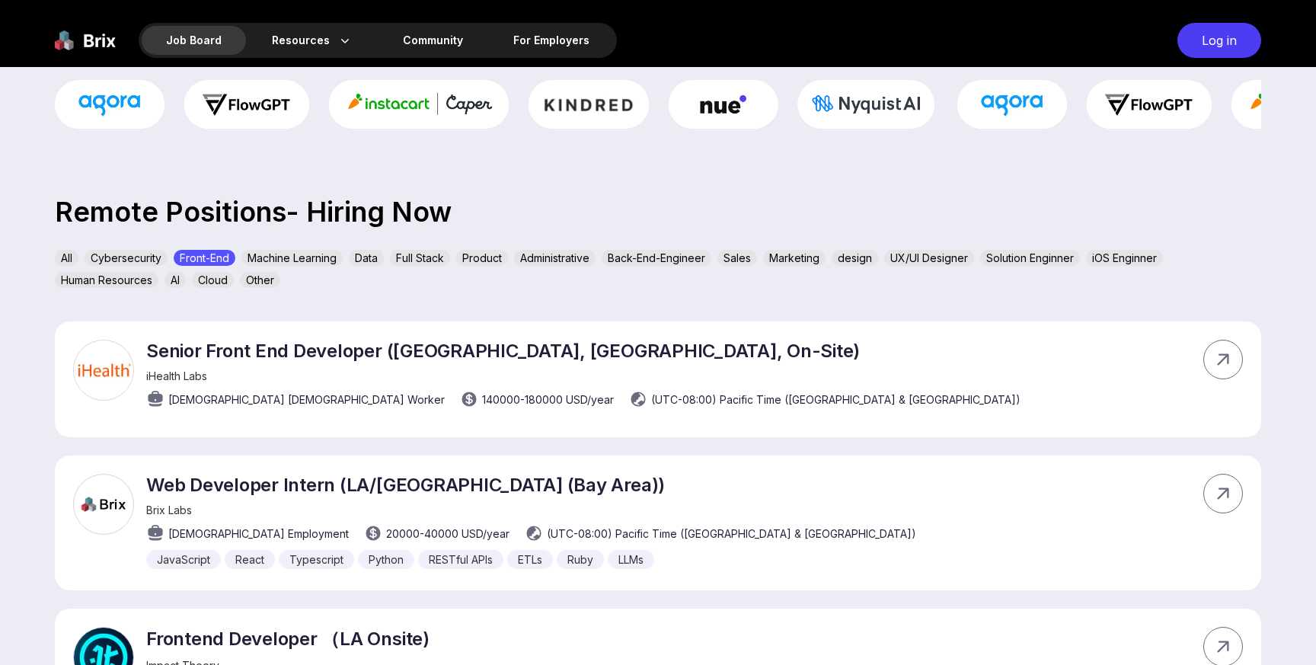
click at [260, 257] on div "Machine Learning" at bounding box center [291, 258] width 101 height 16
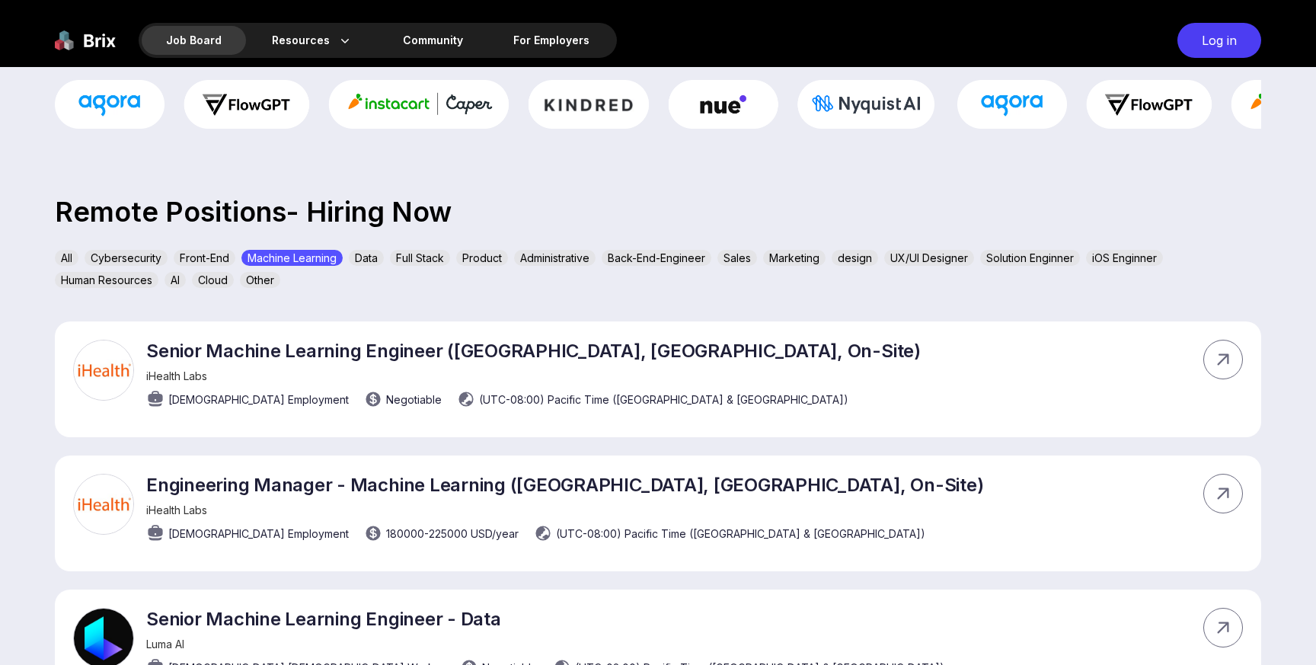
click at [414, 251] on div "Full Stack" at bounding box center [420, 258] width 60 height 16
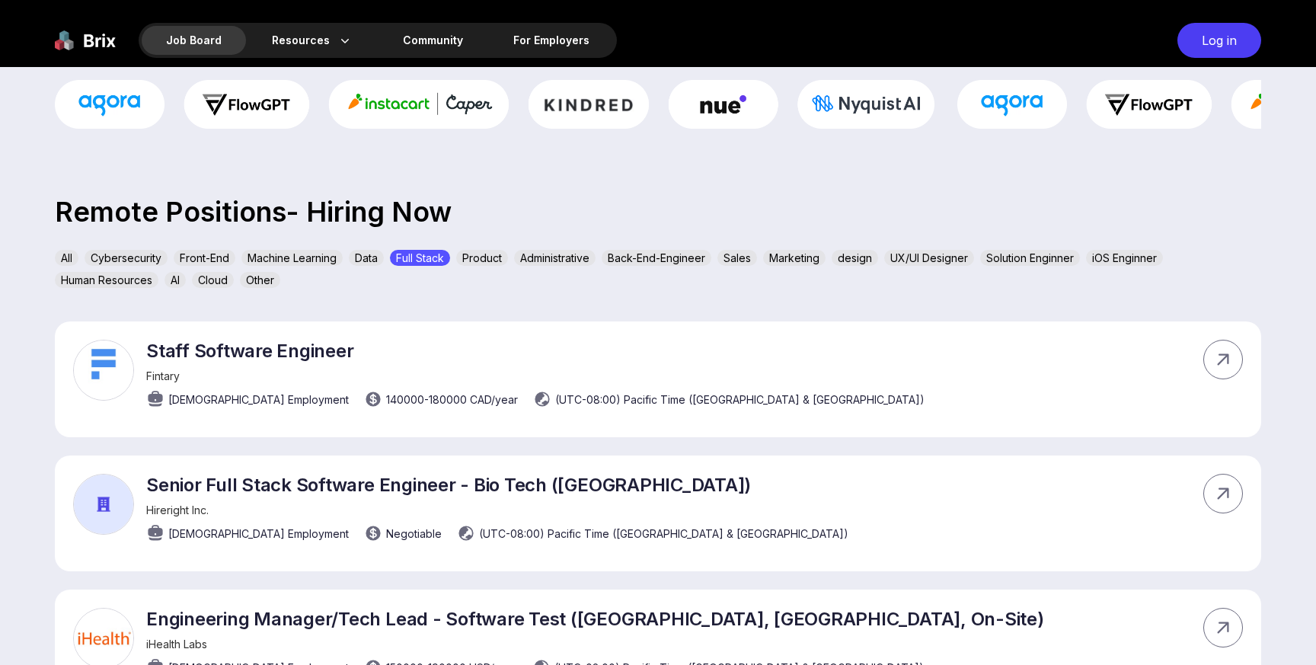
click at [377, 256] on div "Data" at bounding box center [366, 258] width 35 height 16
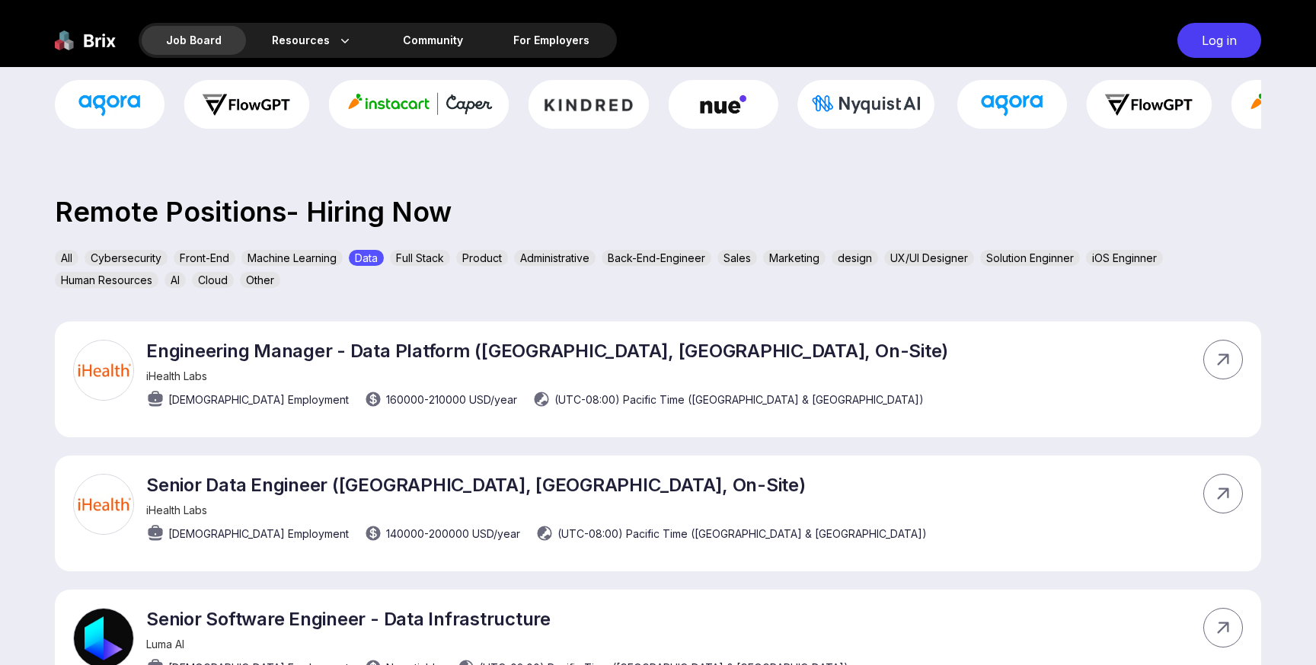
click at [446, 254] on div "Full Stack" at bounding box center [420, 258] width 60 height 16
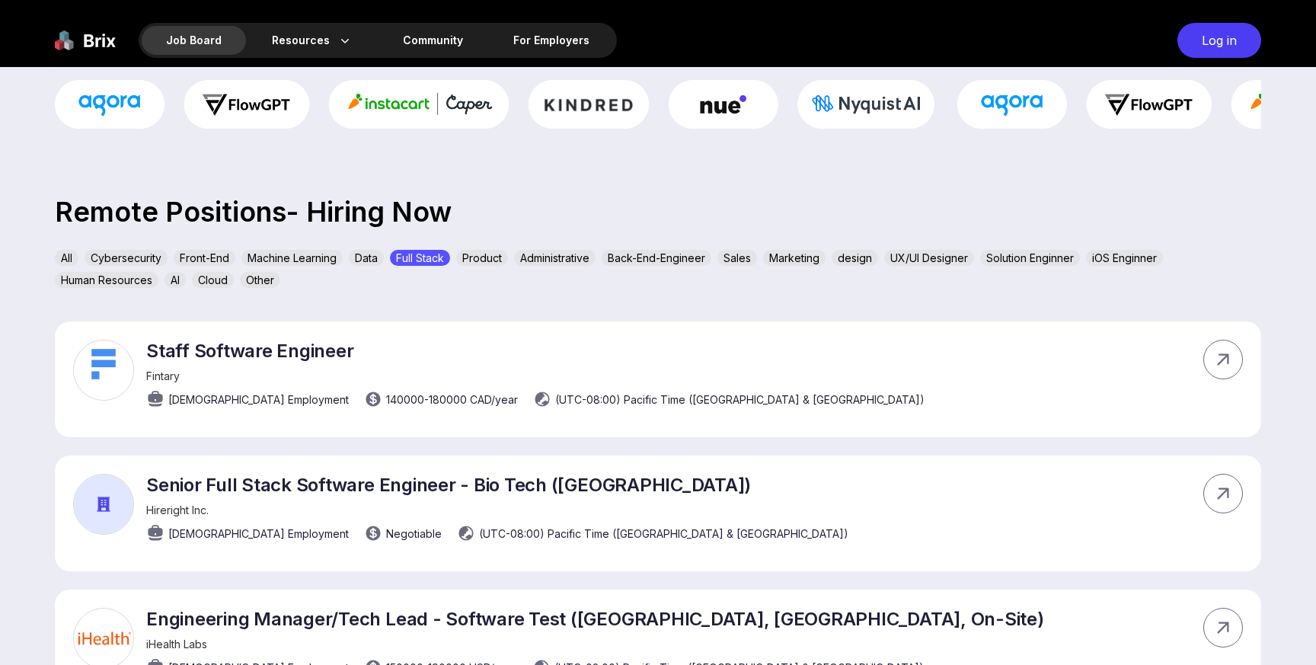
click at [484, 255] on div "Product" at bounding box center [482, 258] width 52 height 16
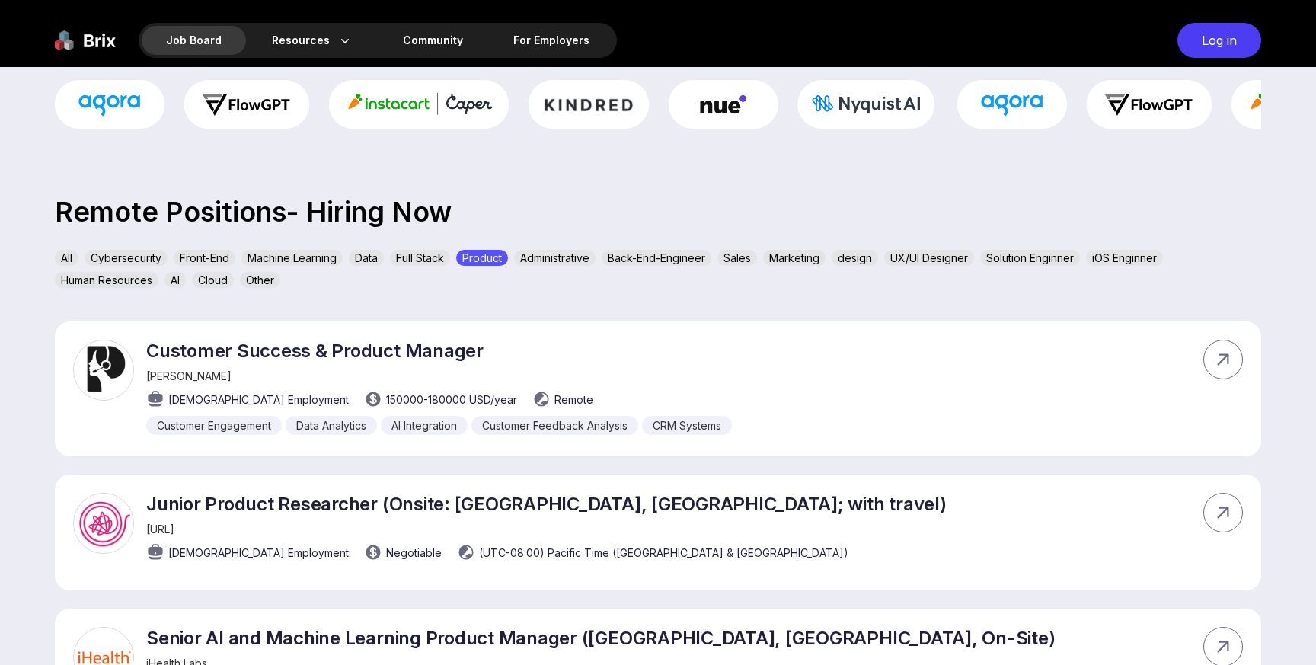
click at [554, 257] on div "Administrative" at bounding box center [555, 258] width 82 height 16
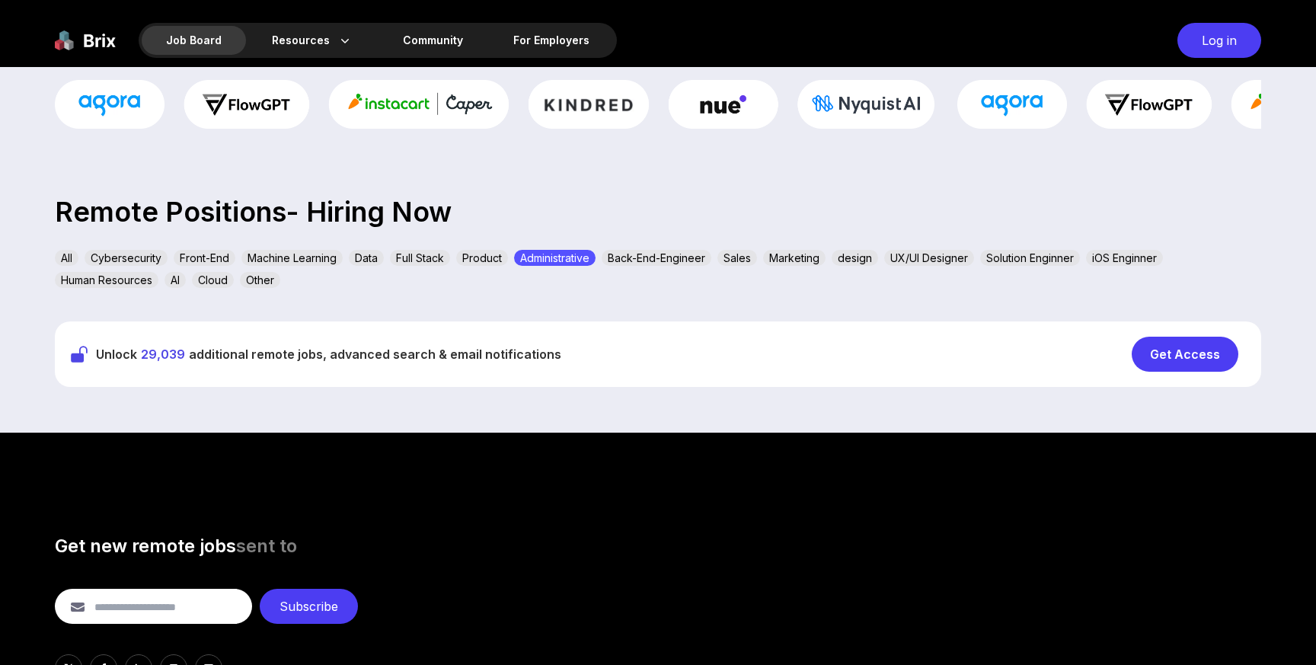
click at [625, 260] on div "Back-End-Engineer" at bounding box center [657, 258] width 110 height 16
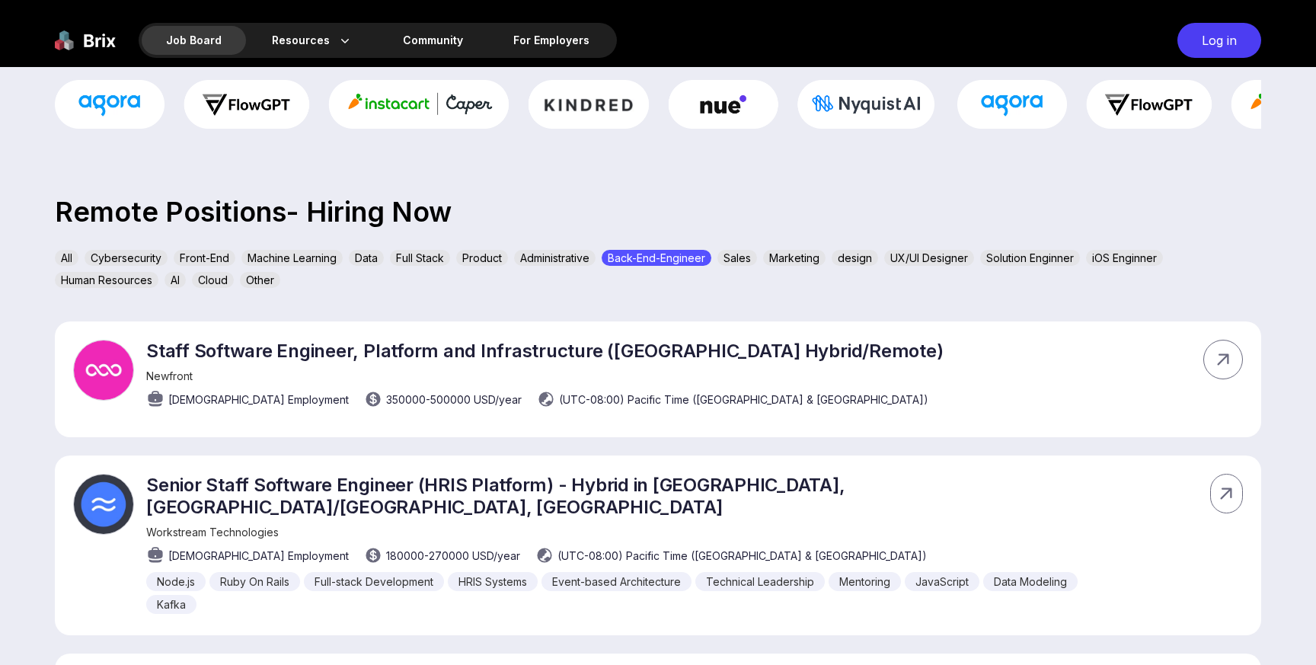
click at [66, 256] on div "All" at bounding box center [67, 258] width 24 height 16
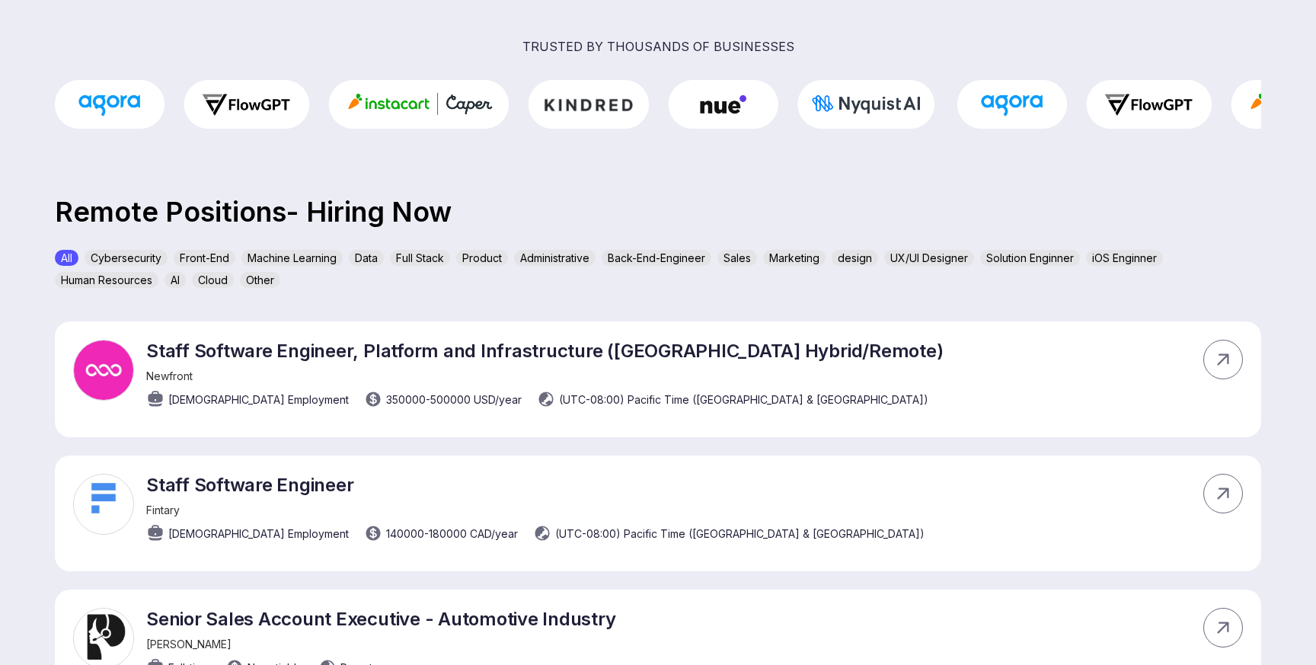
scroll to position [0, 0]
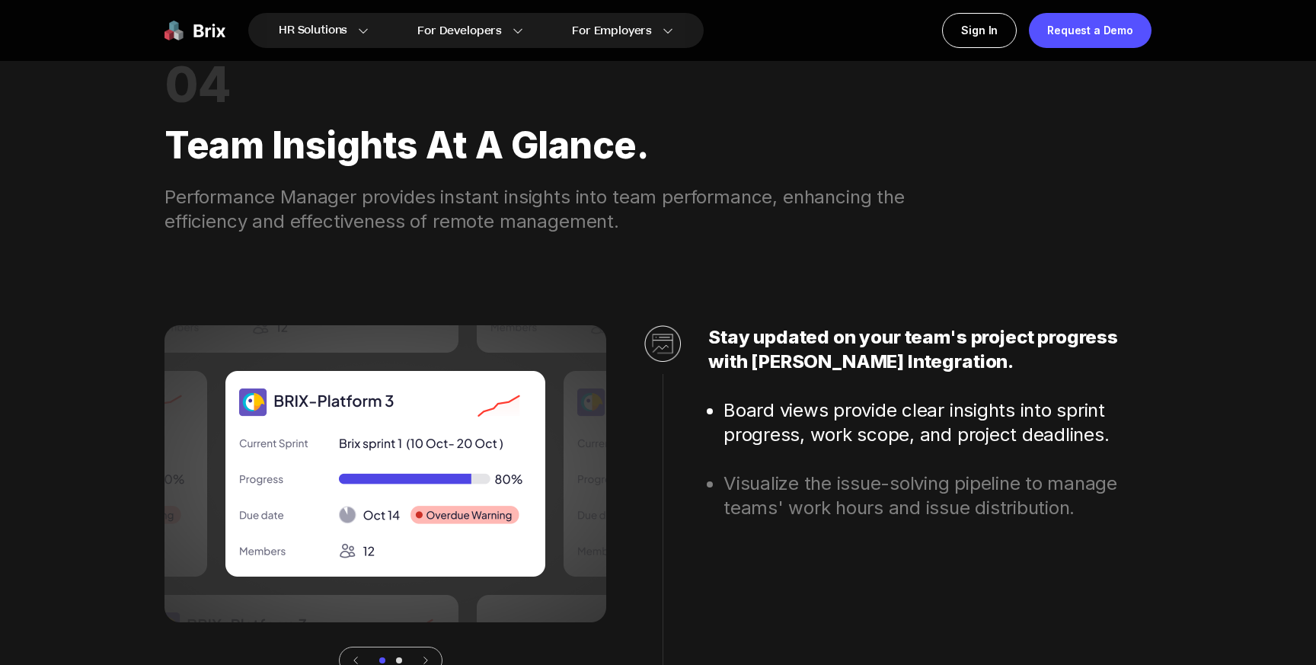
scroll to position [3888, 0]
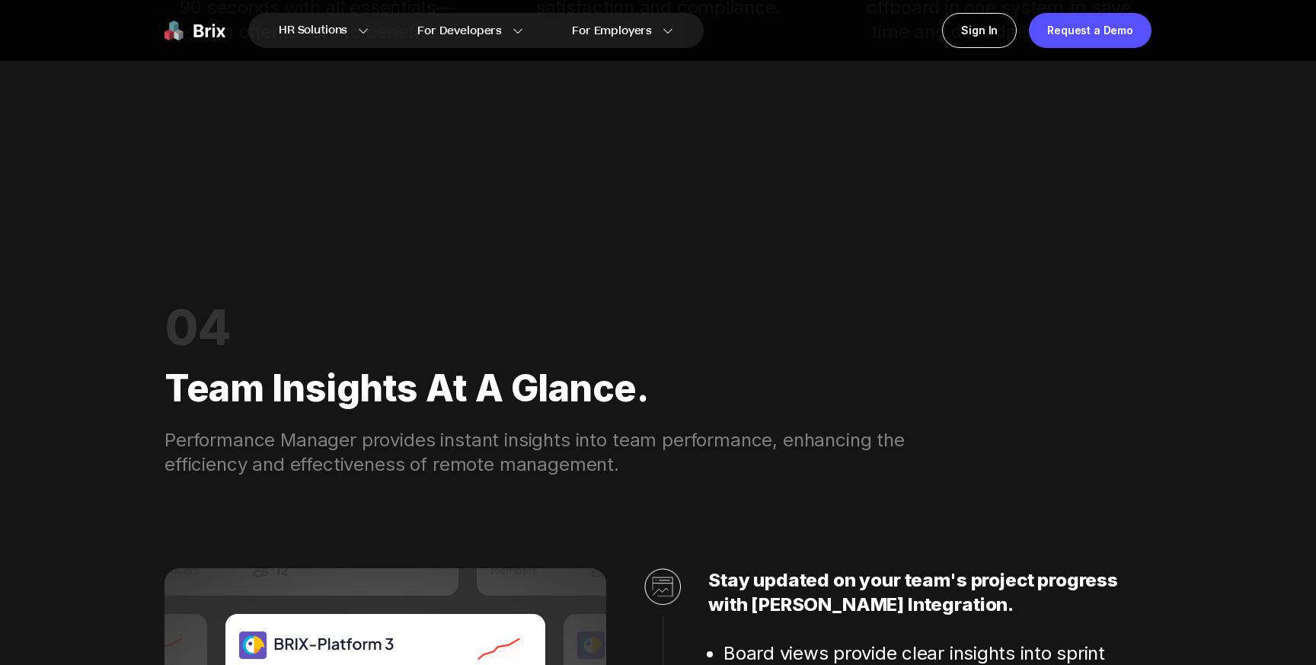
click at [677, 209] on div "HR Solutions HR Solutions Recruiter HR Assistant Global Talent Network Onboardi…" at bounding box center [658, 345] width 1316 height 8467
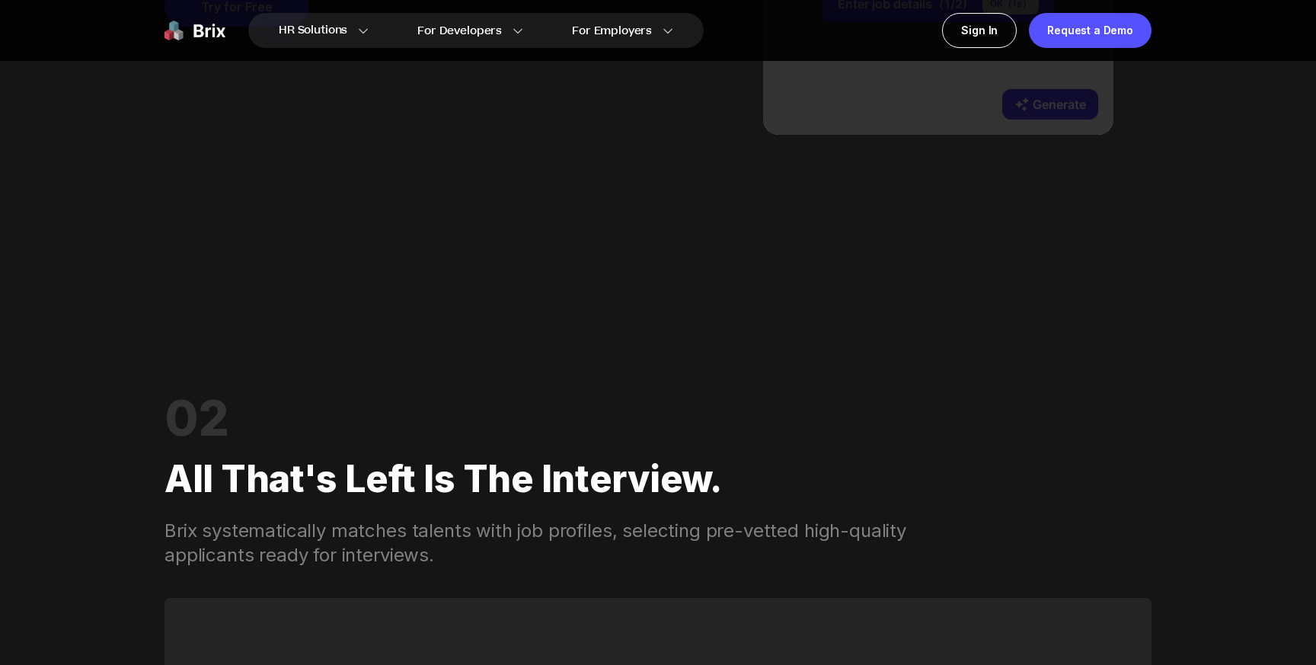
scroll to position [1606, 0]
